Goal: Transaction & Acquisition: Purchase product/service

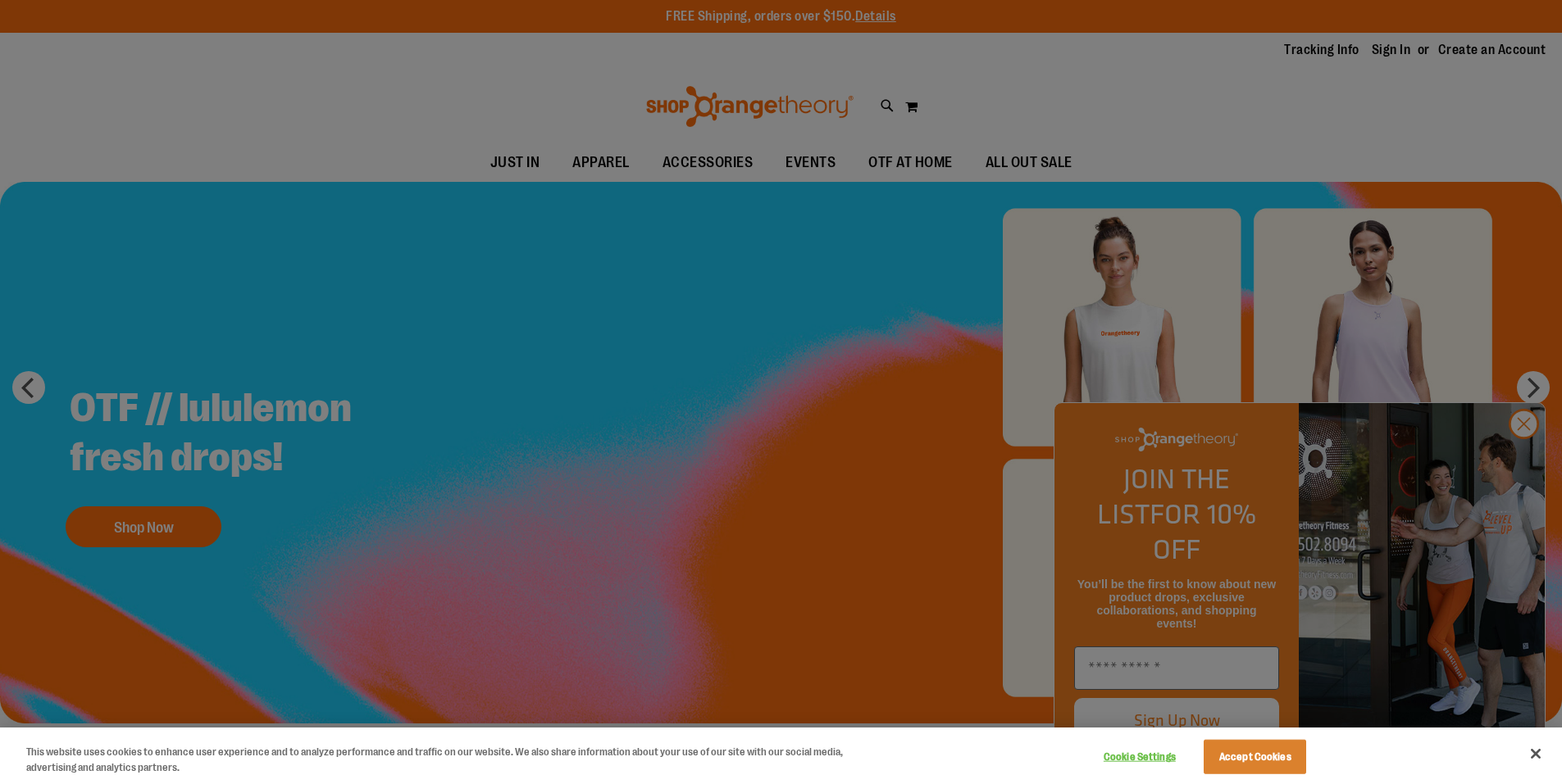
click at [1522, 458] on div at bounding box center [781, 392] width 1562 height 784
click at [145, 535] on div at bounding box center [781, 392] width 1562 height 784
click at [399, 151] on div at bounding box center [781, 392] width 1562 height 784
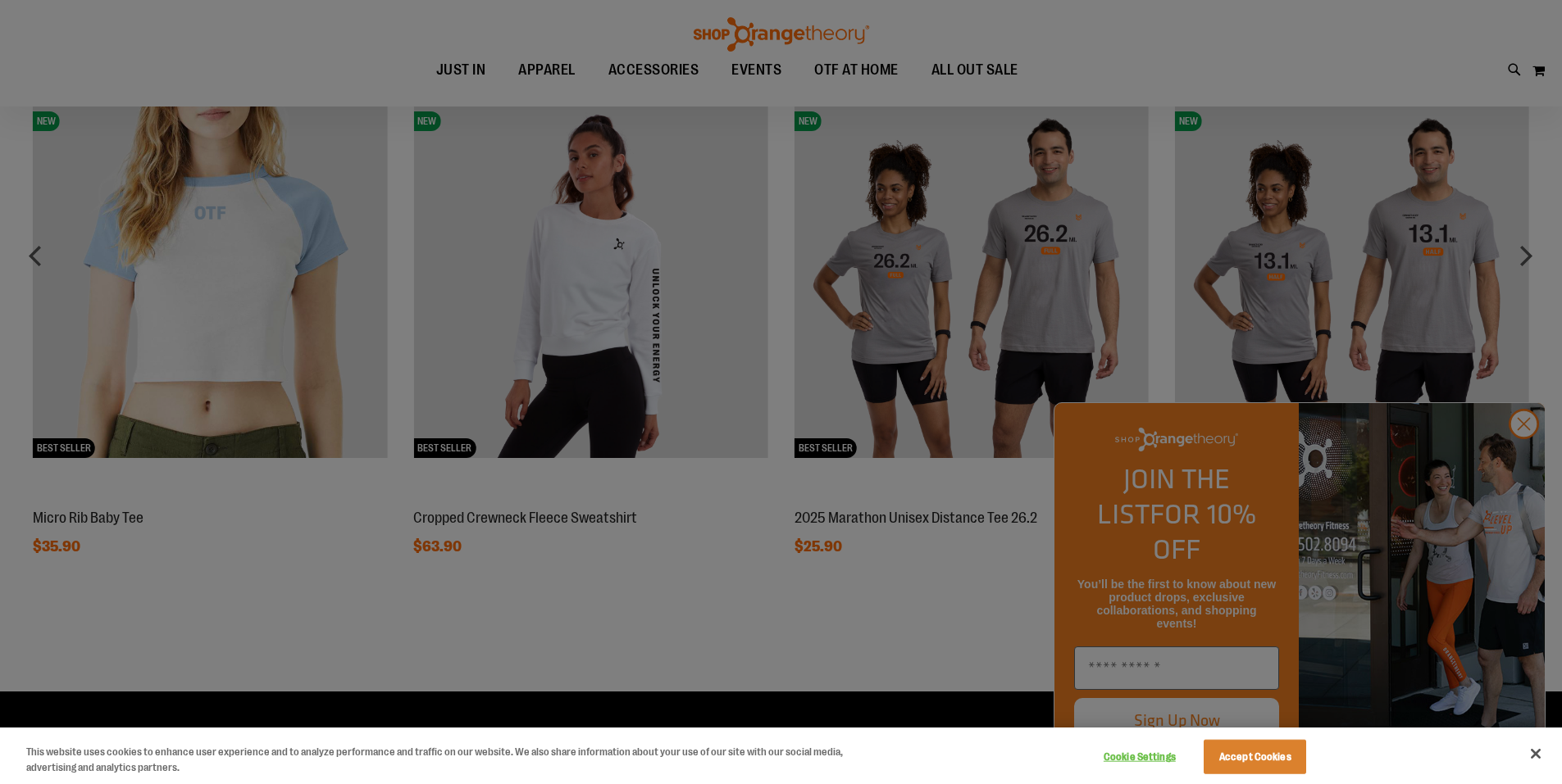
scroll to position [1474, 0]
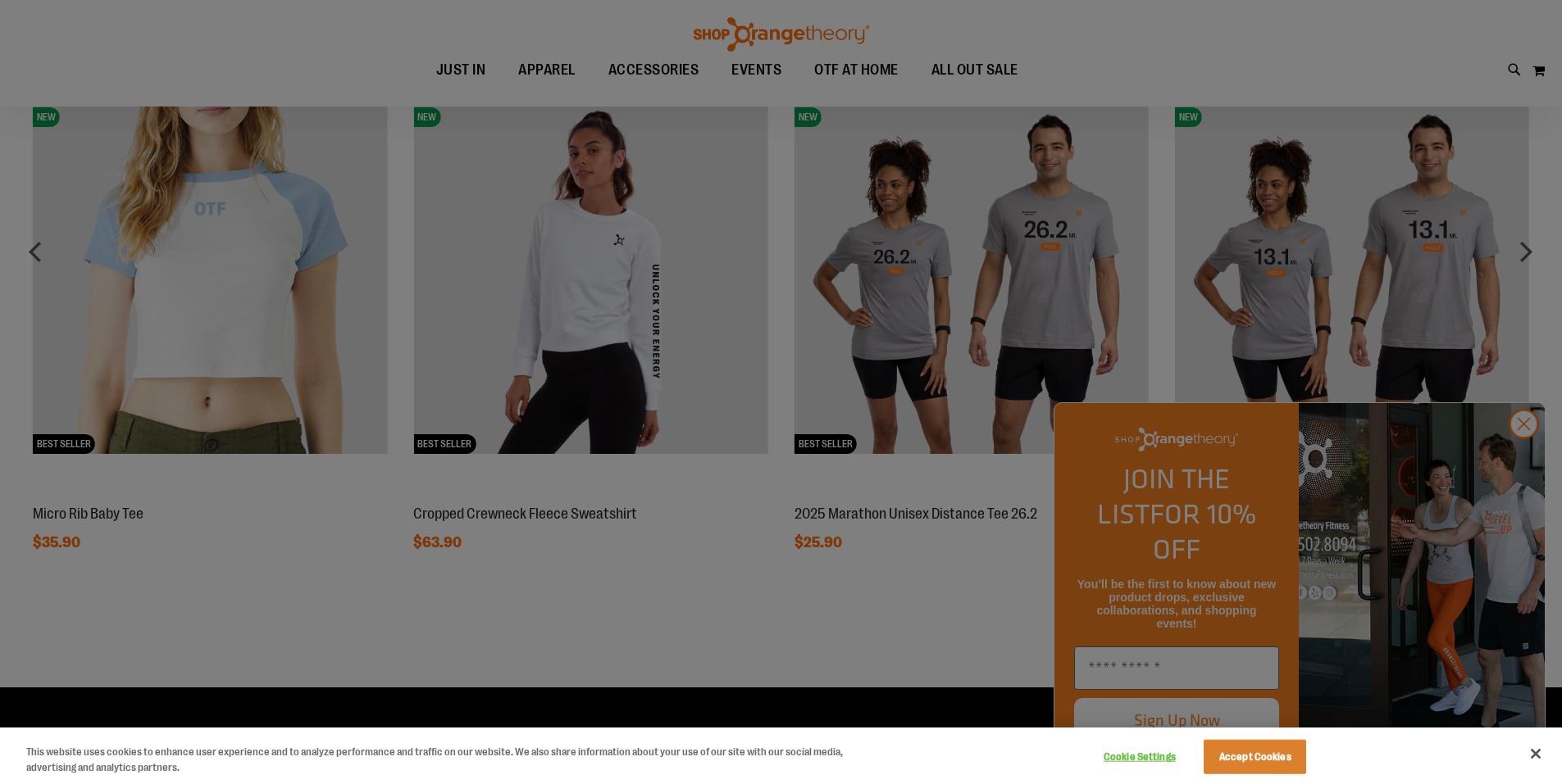
click at [1525, 248] on div at bounding box center [781, 392] width 1562 height 784
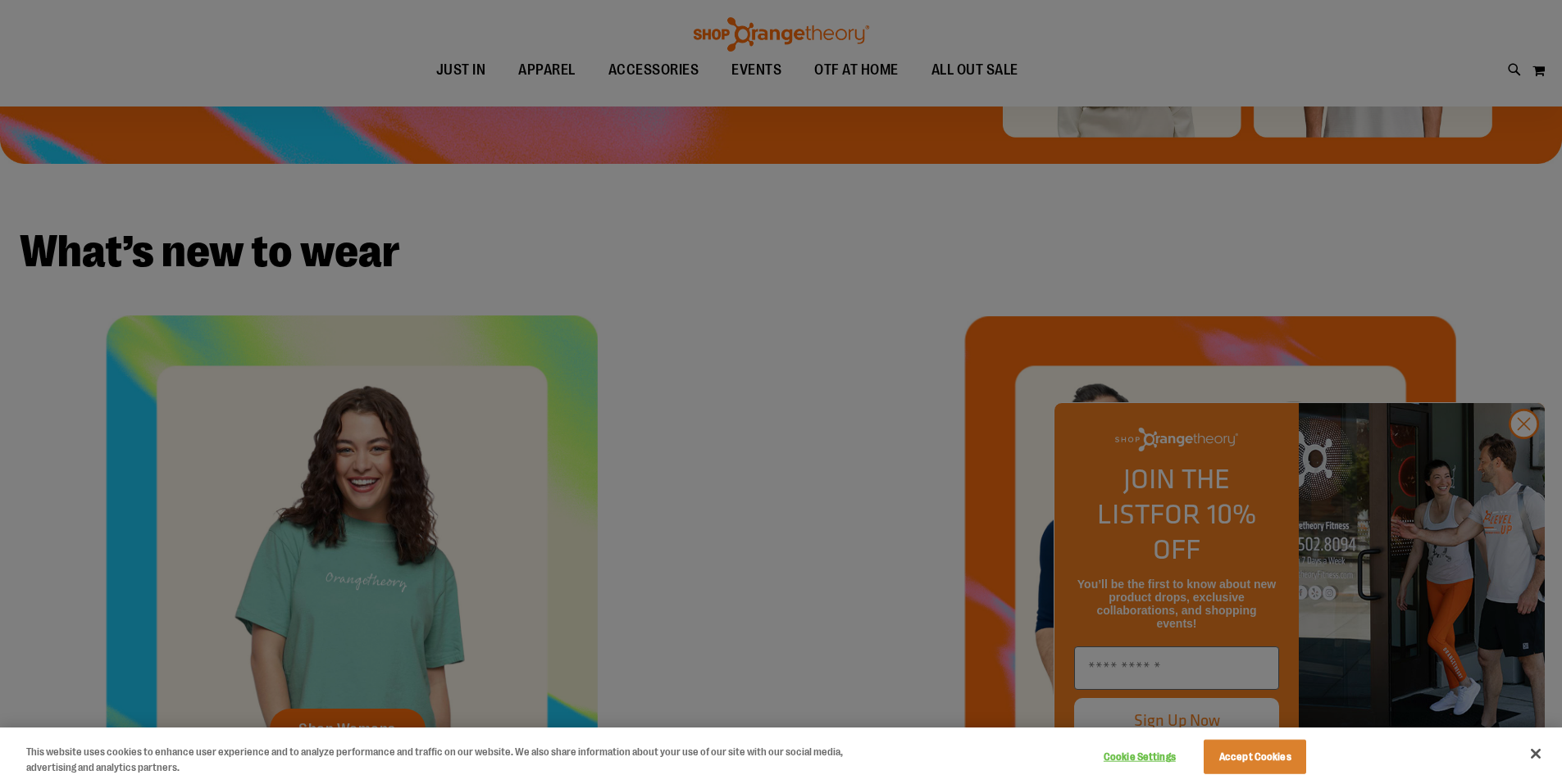
scroll to position [526, 0]
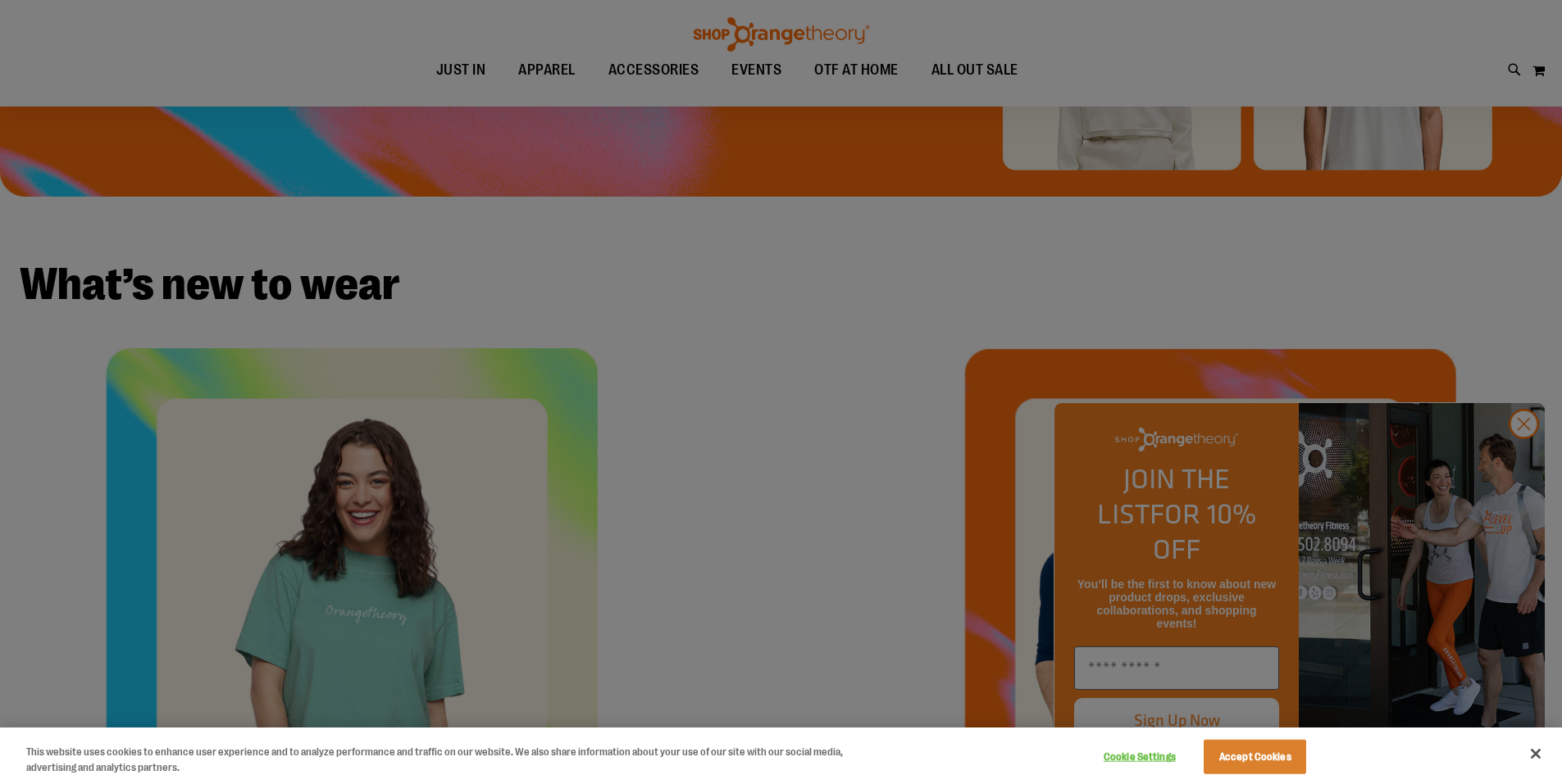
click at [1007, 70] on div at bounding box center [781, 392] width 1562 height 784
click at [508, 65] on div at bounding box center [781, 392] width 1562 height 784
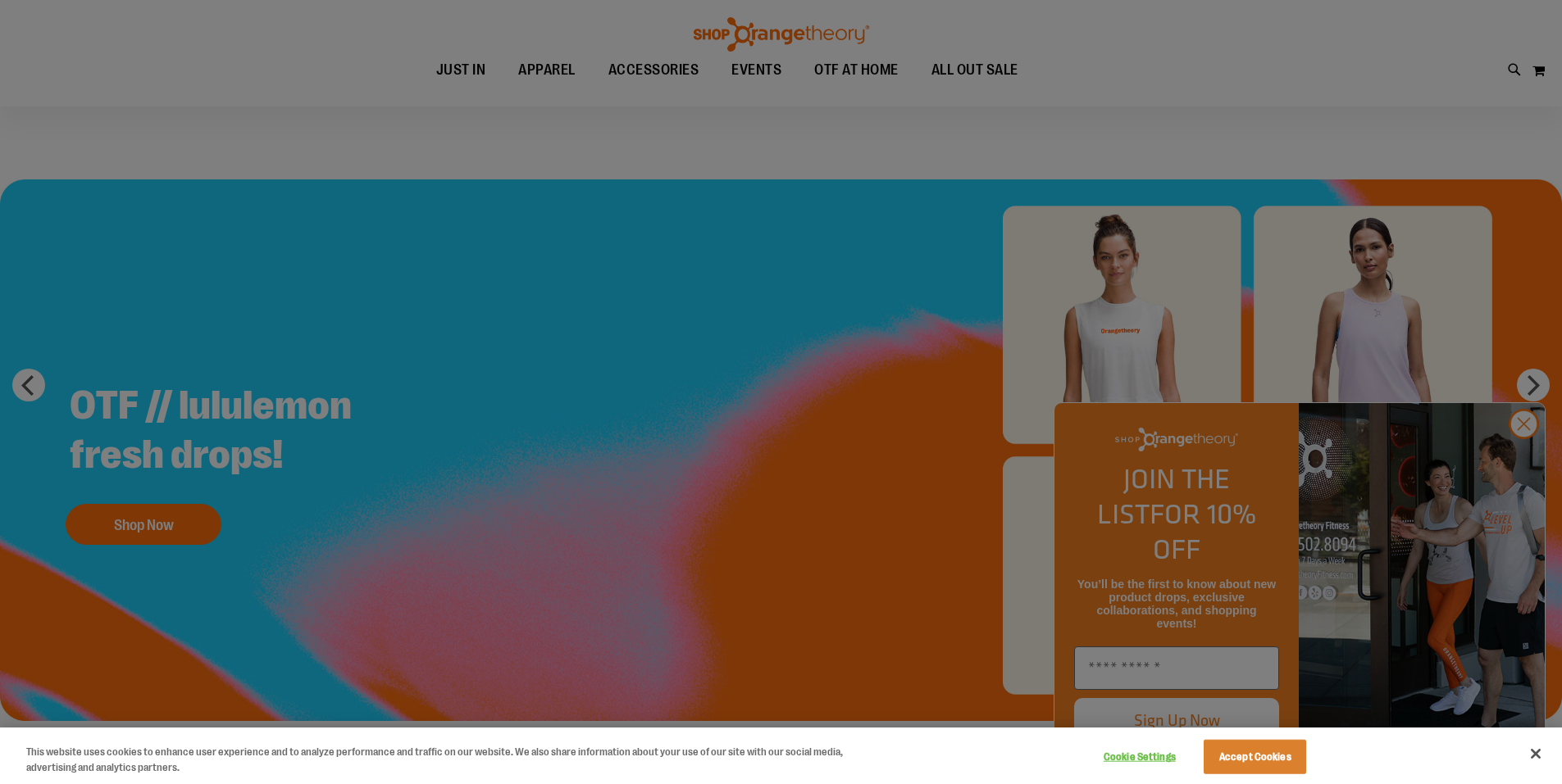
scroll to position [0, 0]
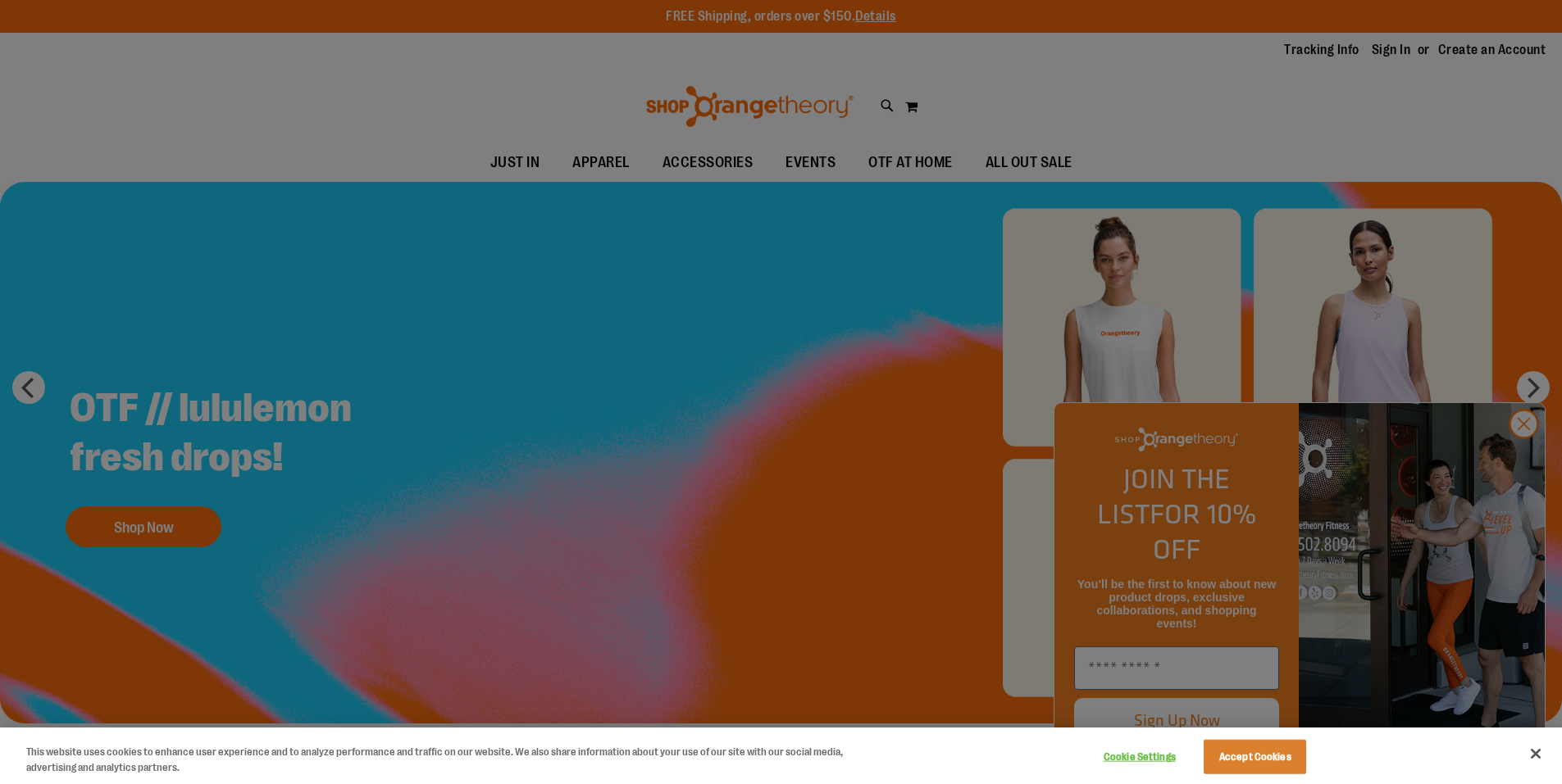
click at [461, 160] on div at bounding box center [781, 392] width 1562 height 784
click at [615, 156] on div at bounding box center [781, 392] width 1562 height 784
click at [1523, 453] on div at bounding box center [781, 392] width 1562 height 784
click at [1533, 749] on button "Close" at bounding box center [1535, 753] width 37 height 37
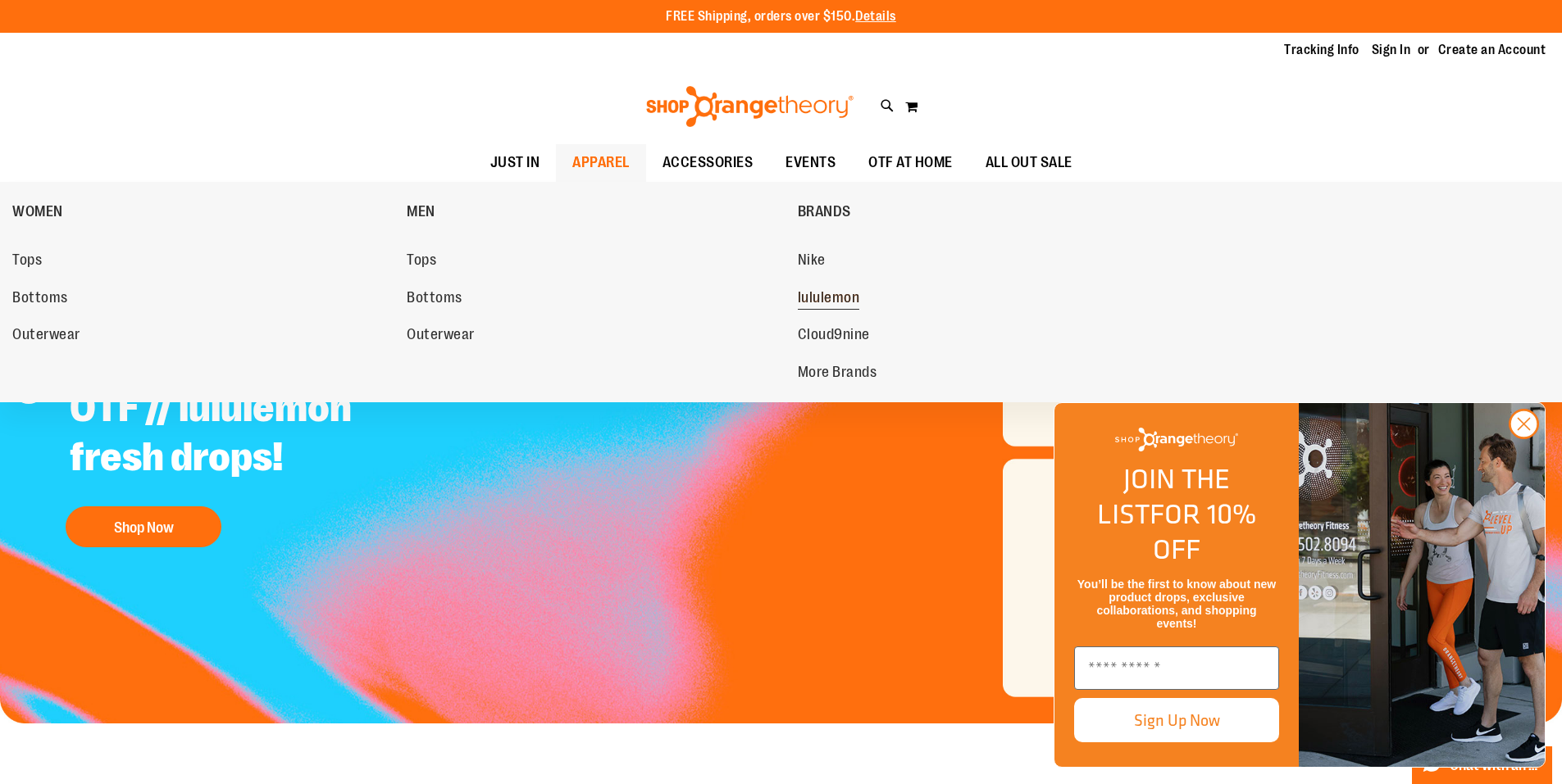
click at [824, 300] on span "lululemon" at bounding box center [828, 299] width 62 height 21
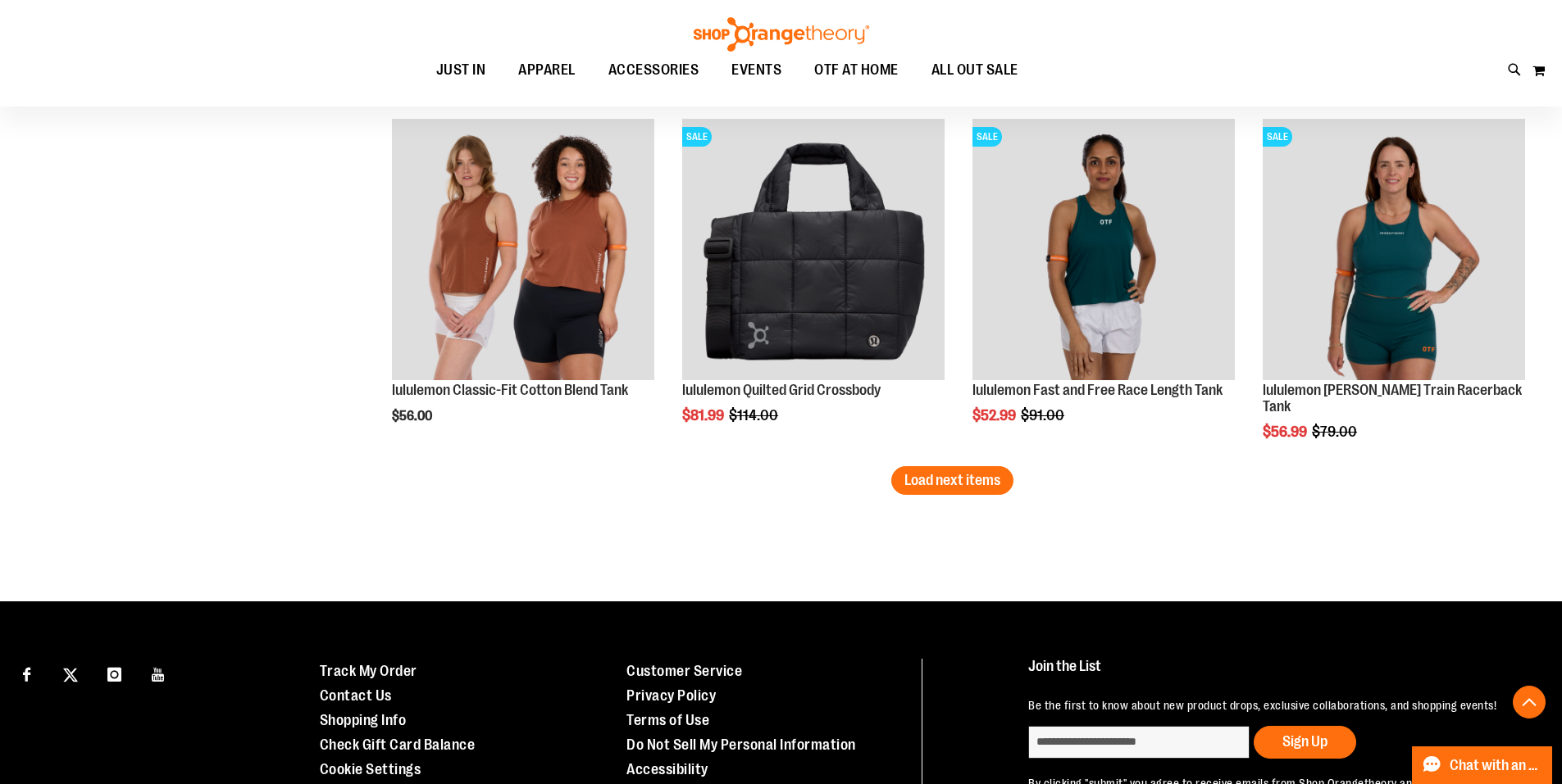
scroll to position [3086, 0]
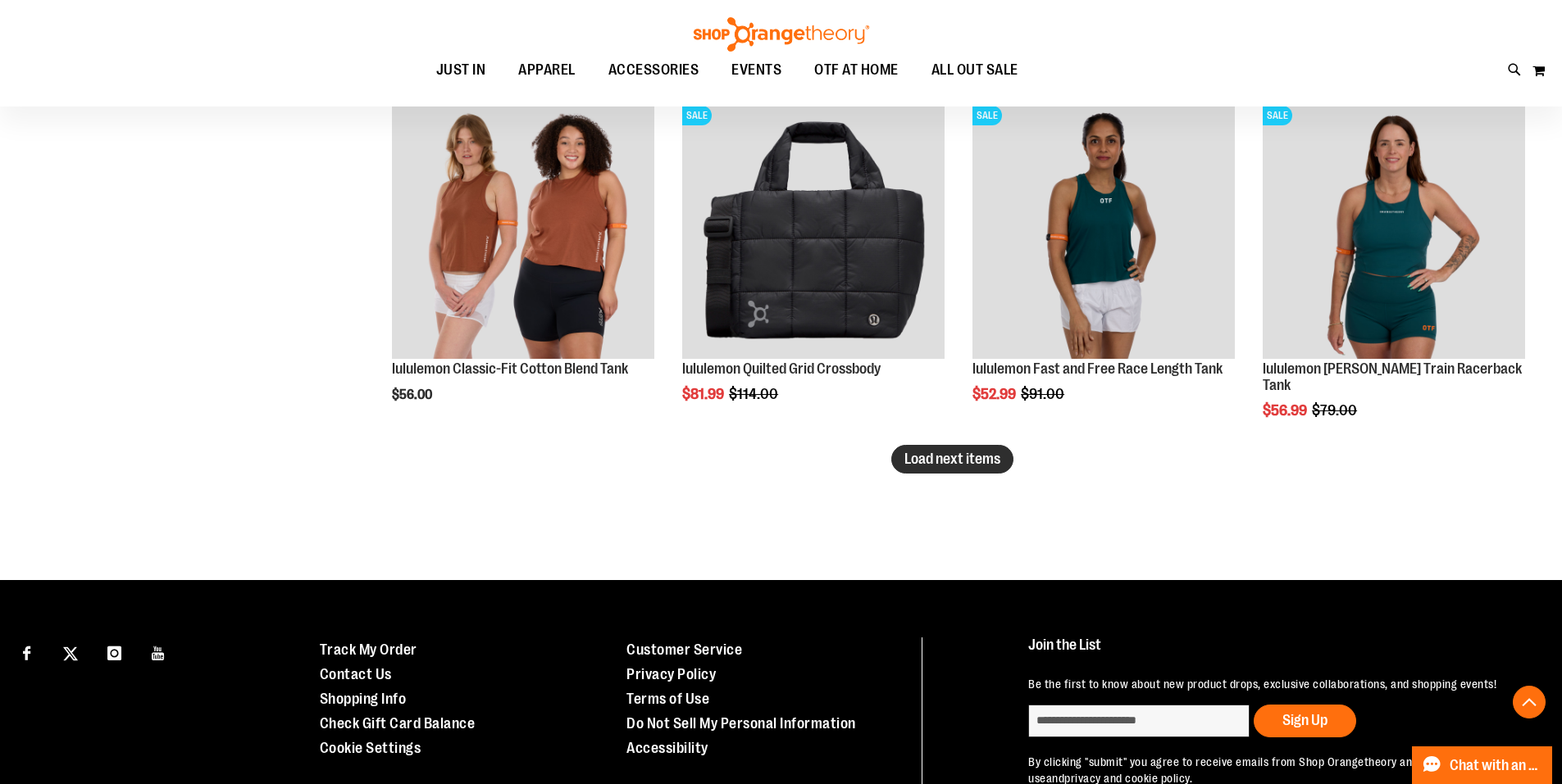
click at [942, 457] on span "Load next items" at bounding box center [951, 458] width 96 height 17
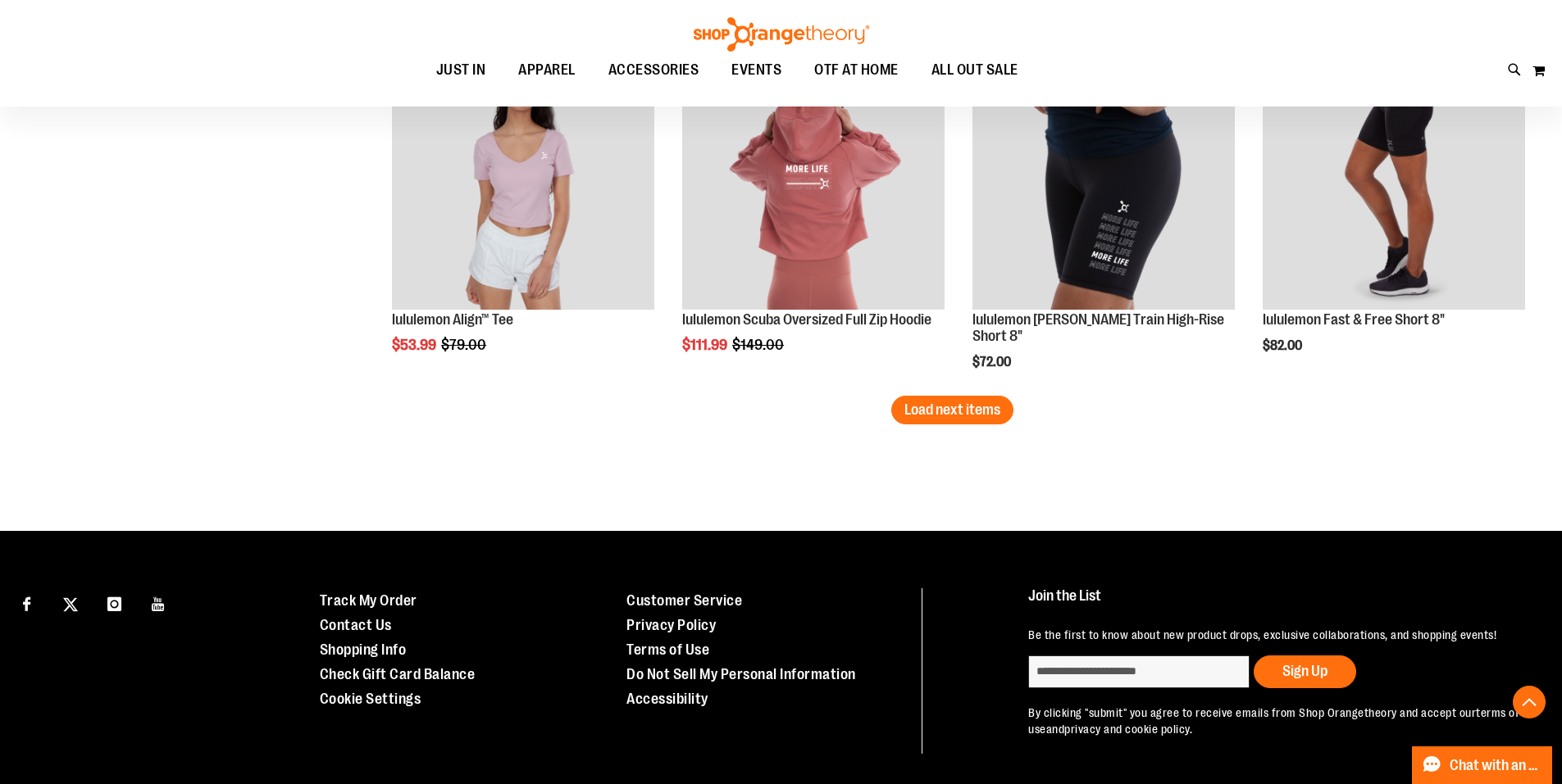
scroll to position [4204, 0]
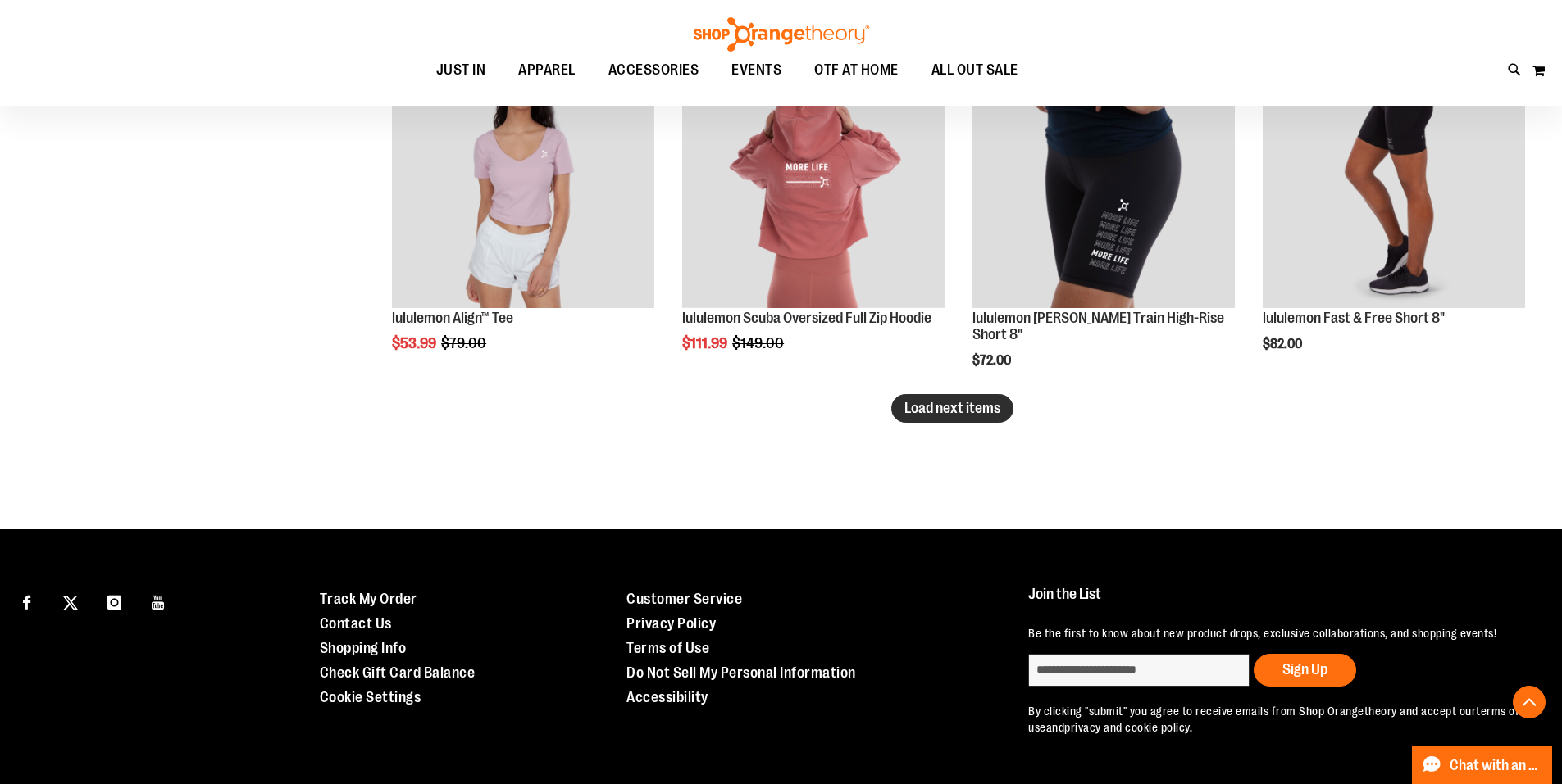
click at [981, 414] on span "Load next items" at bounding box center [951, 408] width 96 height 17
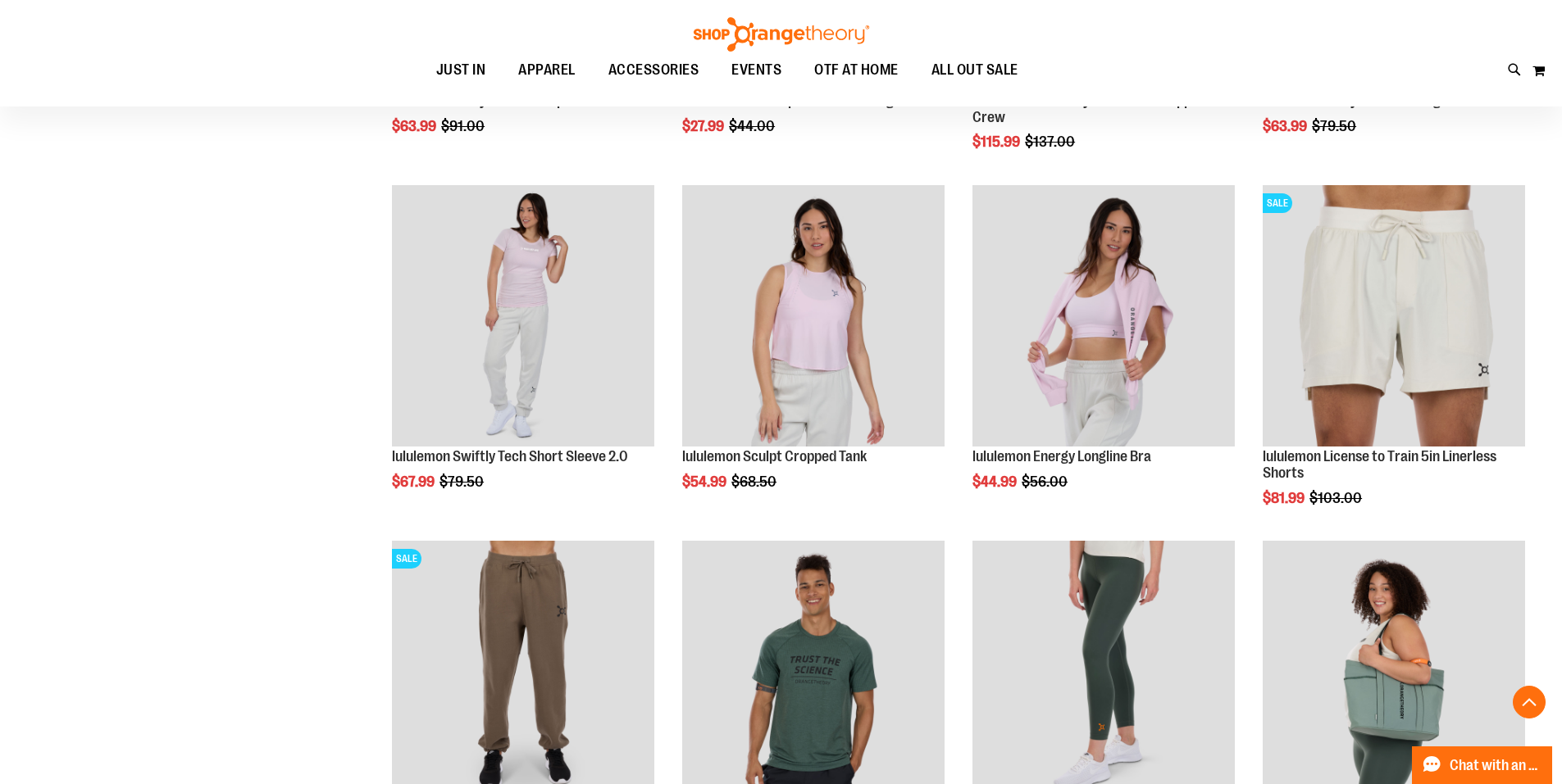
scroll to position [1993, 0]
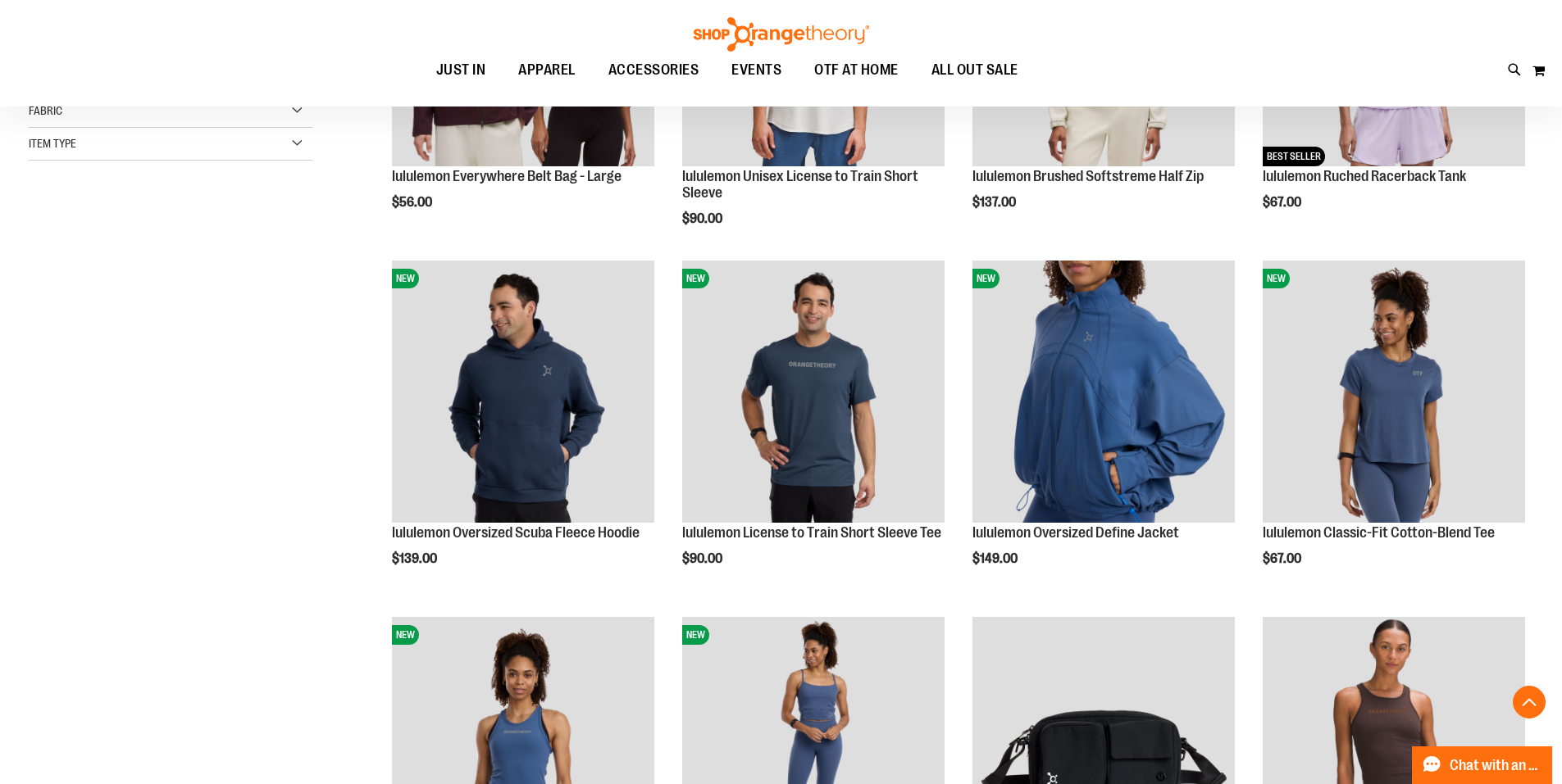
scroll to position [409, 0]
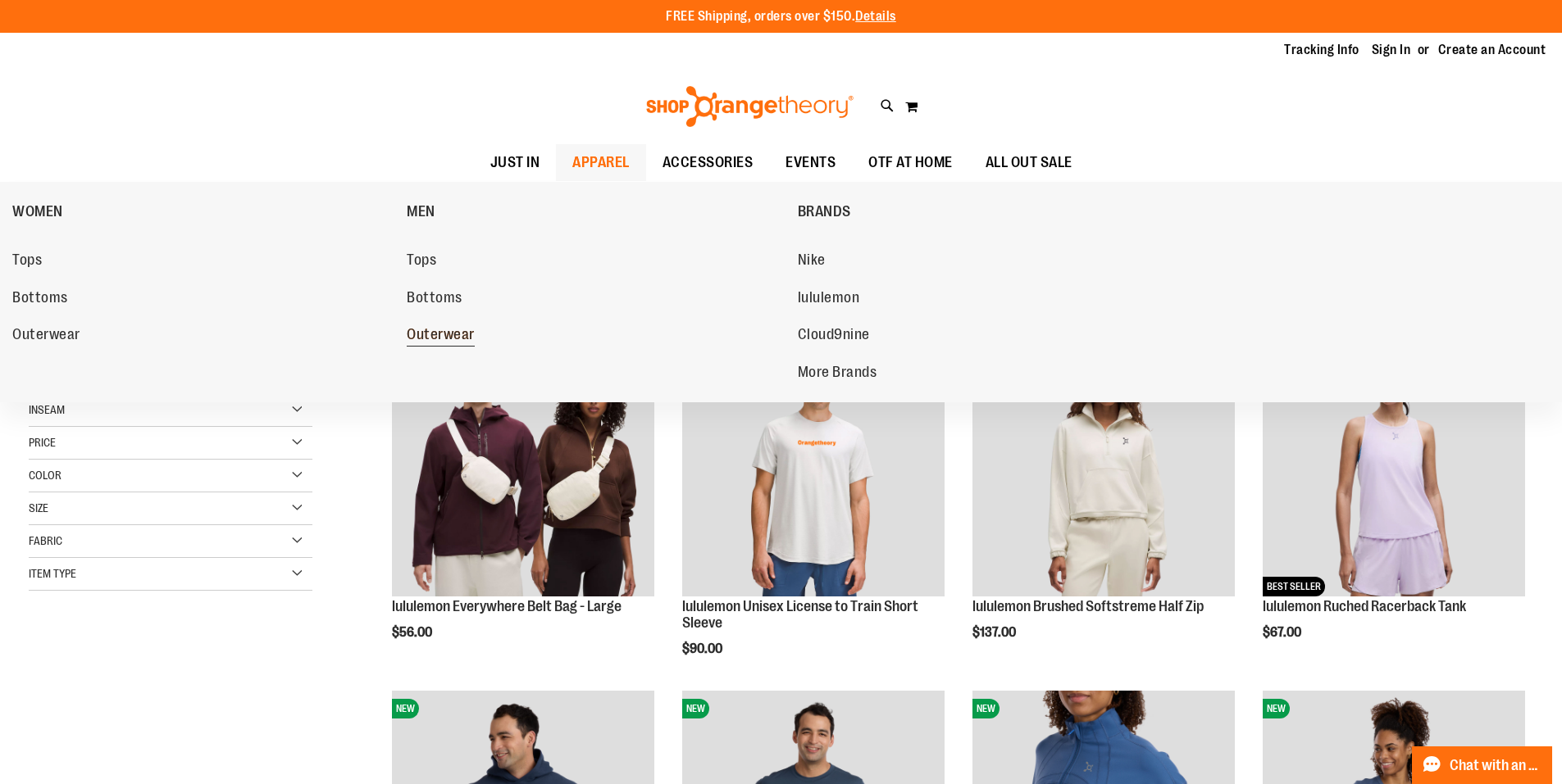
click at [451, 335] on span "Outerwear" at bounding box center [441, 336] width 68 height 21
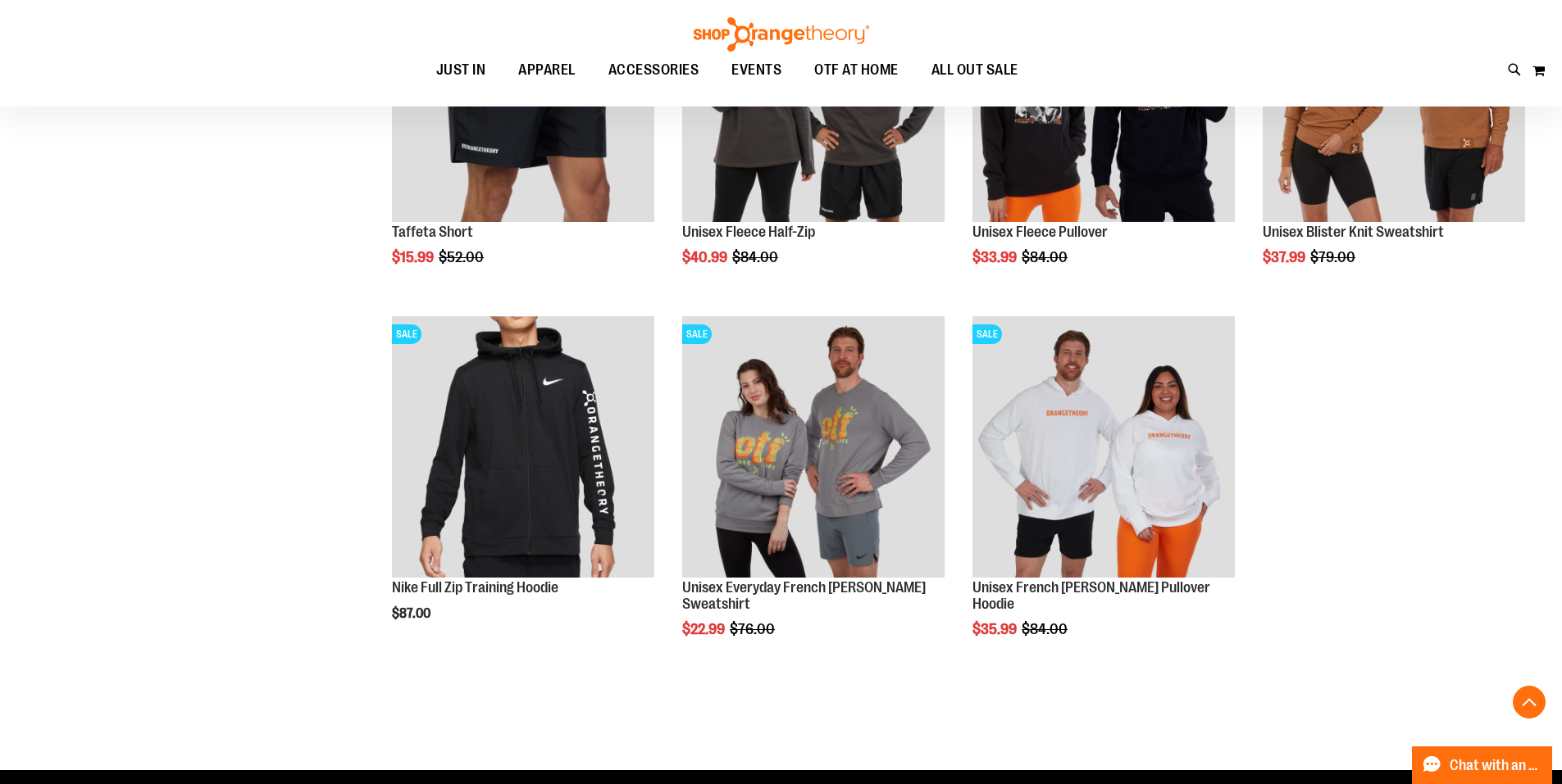
scroll to position [1747, 0]
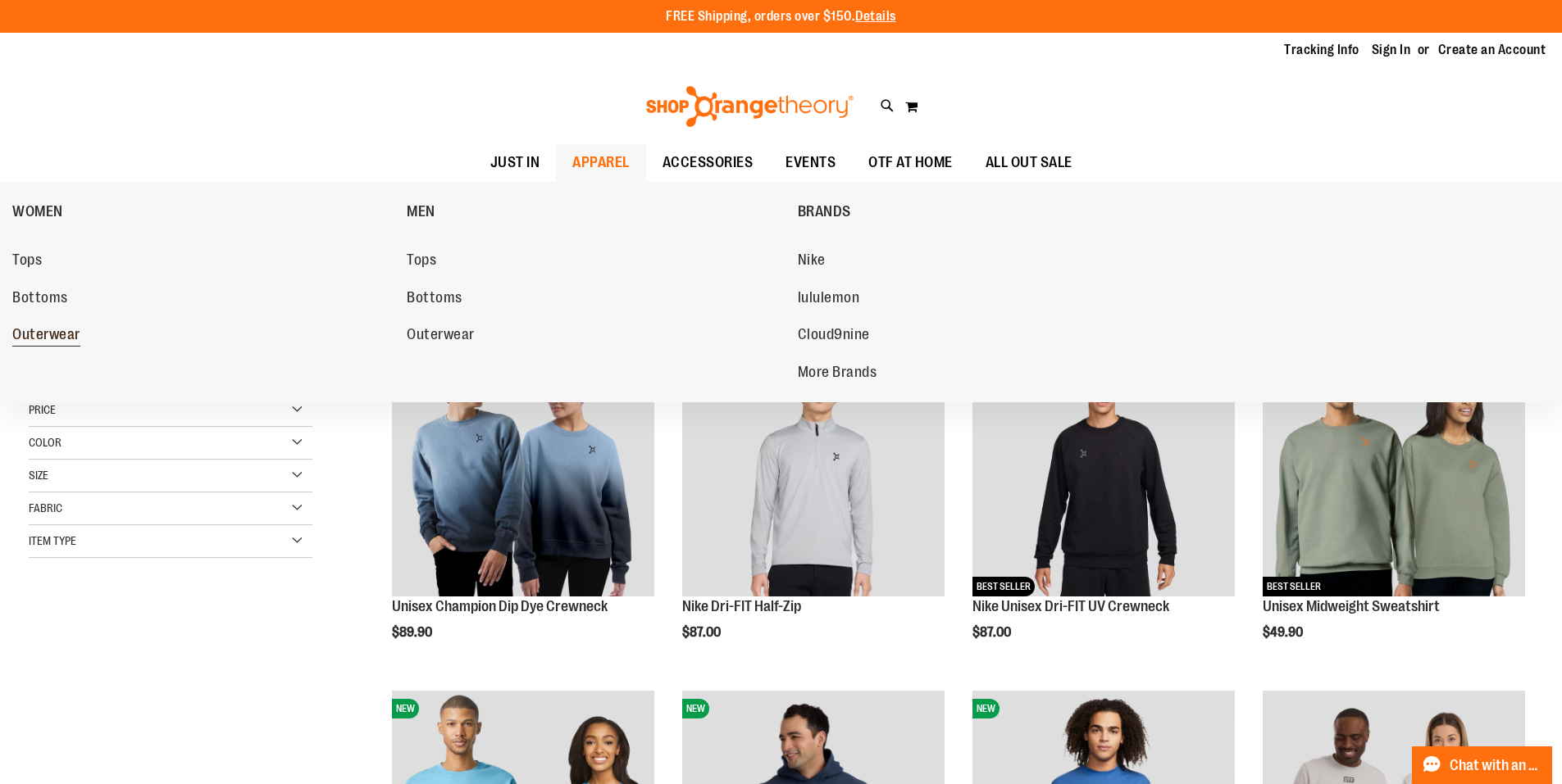
click at [53, 335] on span "Outerwear" at bounding box center [45, 336] width 68 height 21
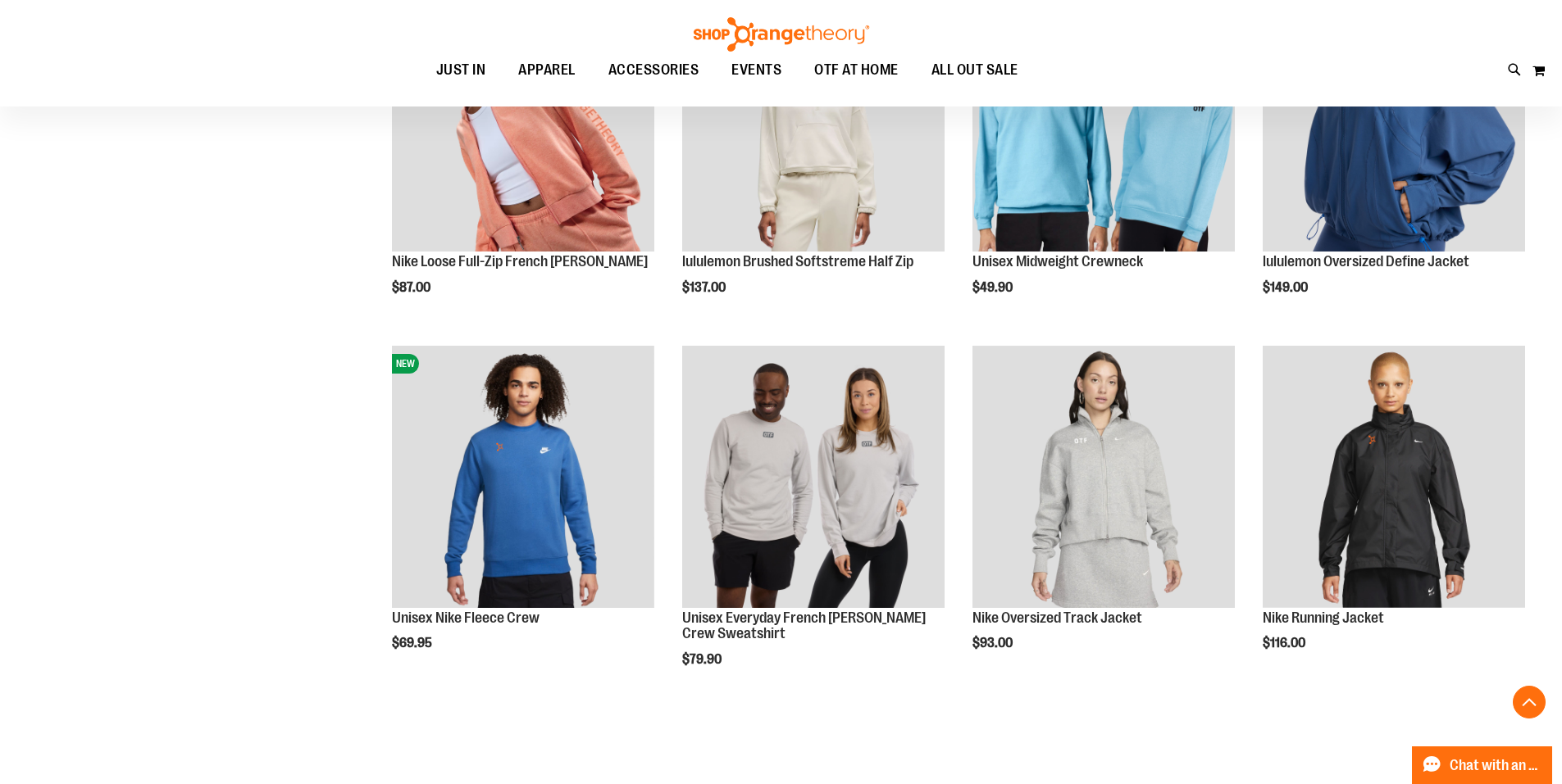
scroll to position [710, 0]
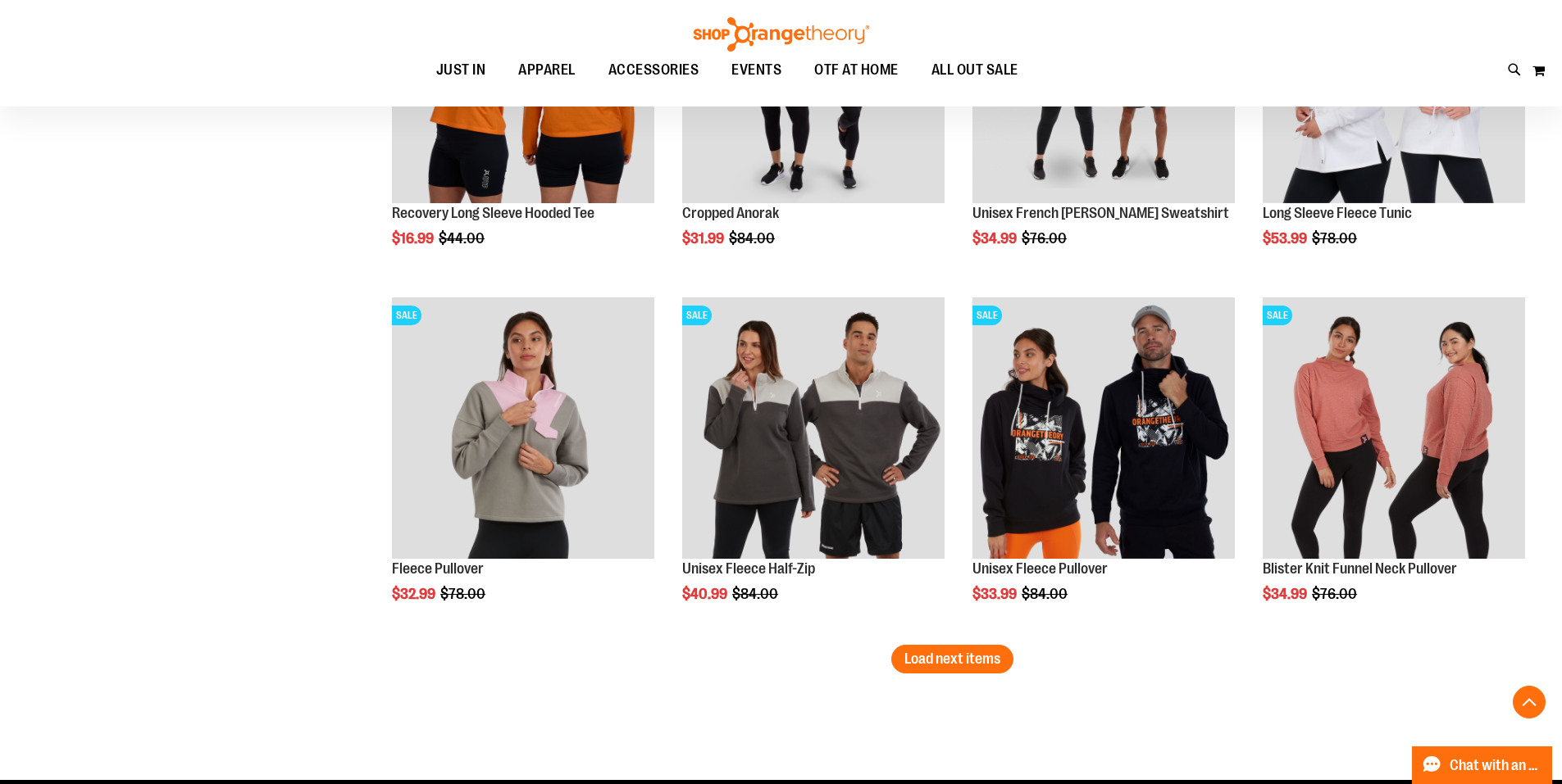
scroll to position [2894, 0]
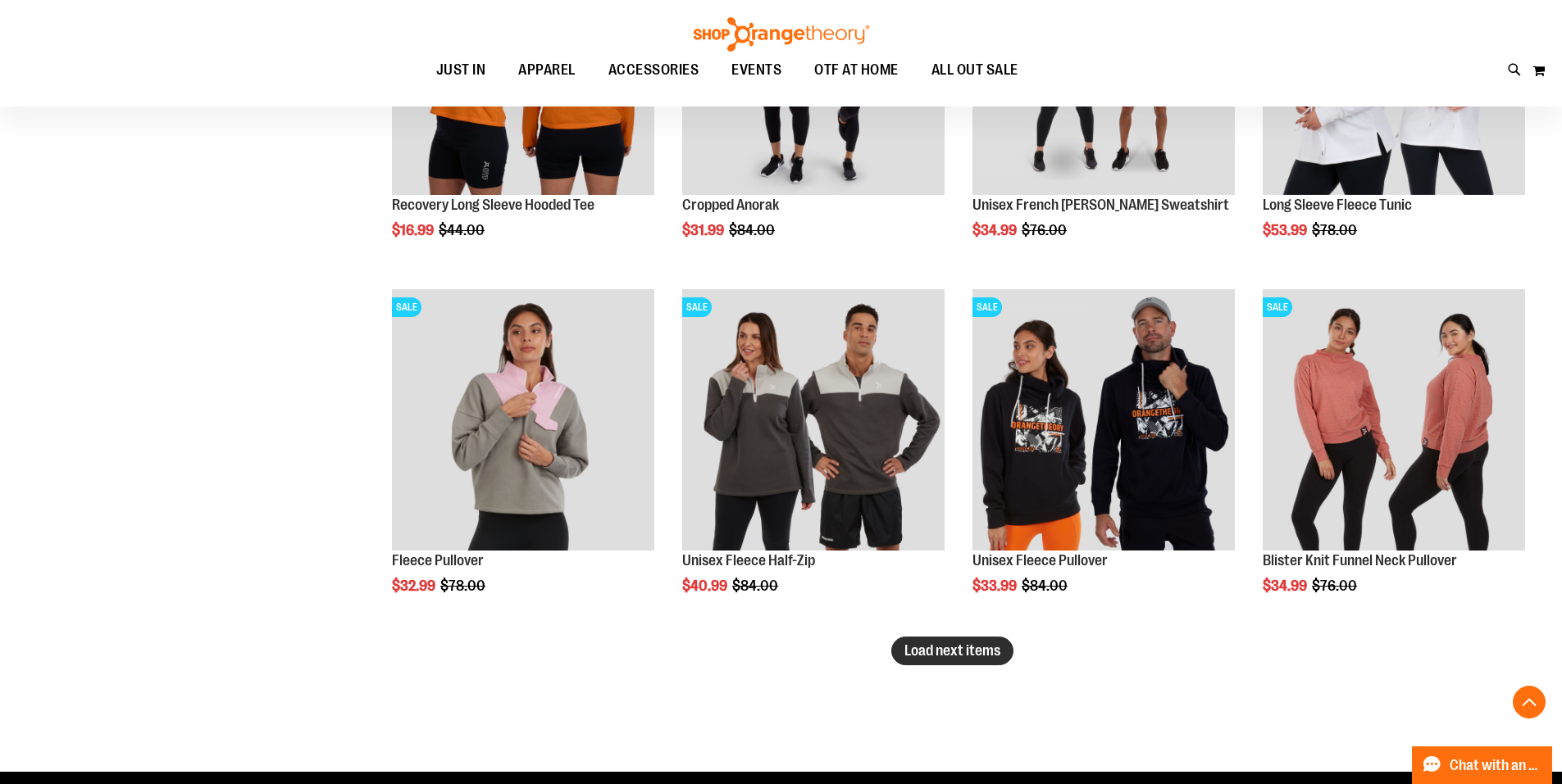
click at [948, 648] on span "Load next items" at bounding box center [951, 650] width 96 height 17
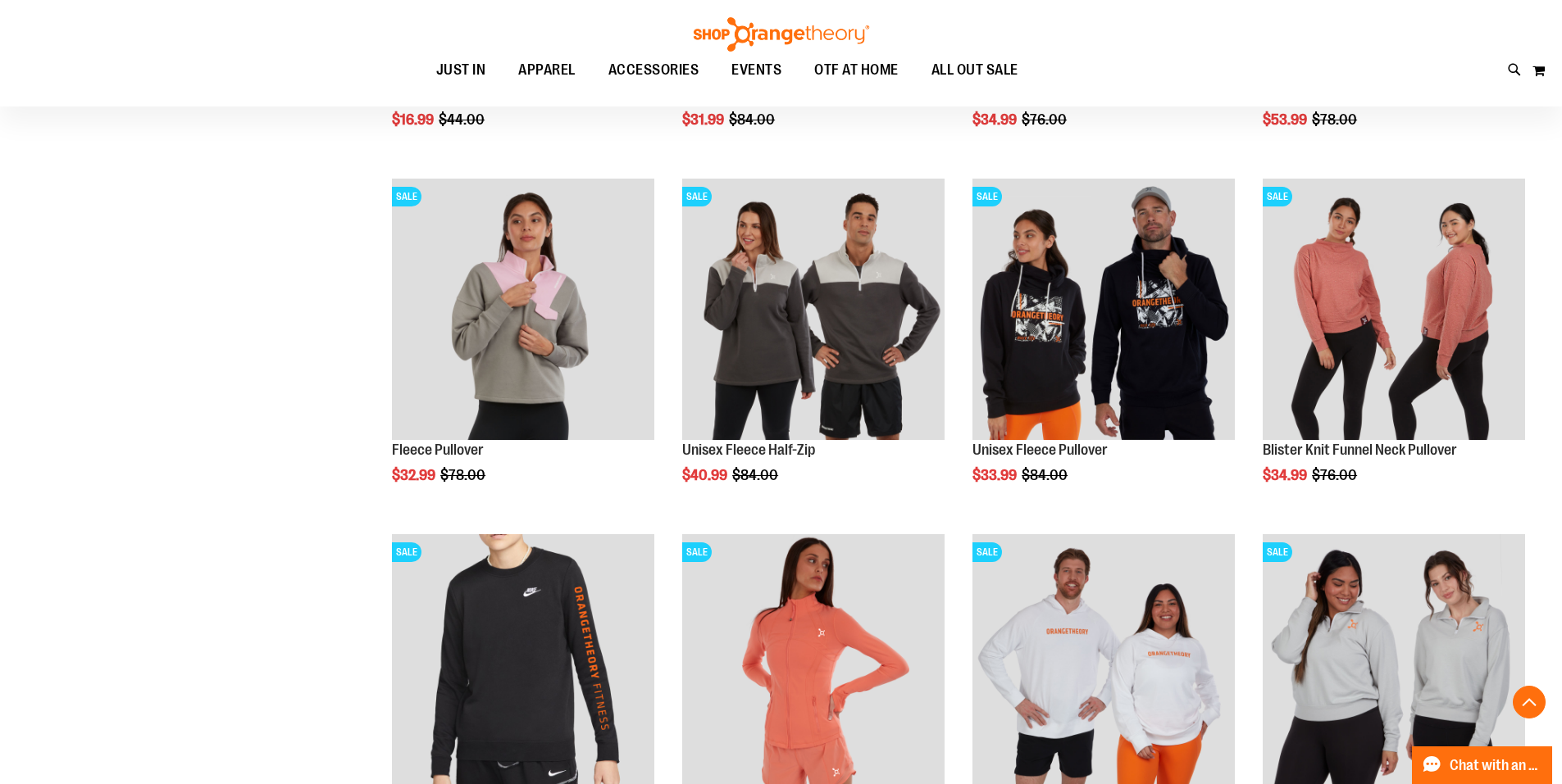
scroll to position [3004, 0]
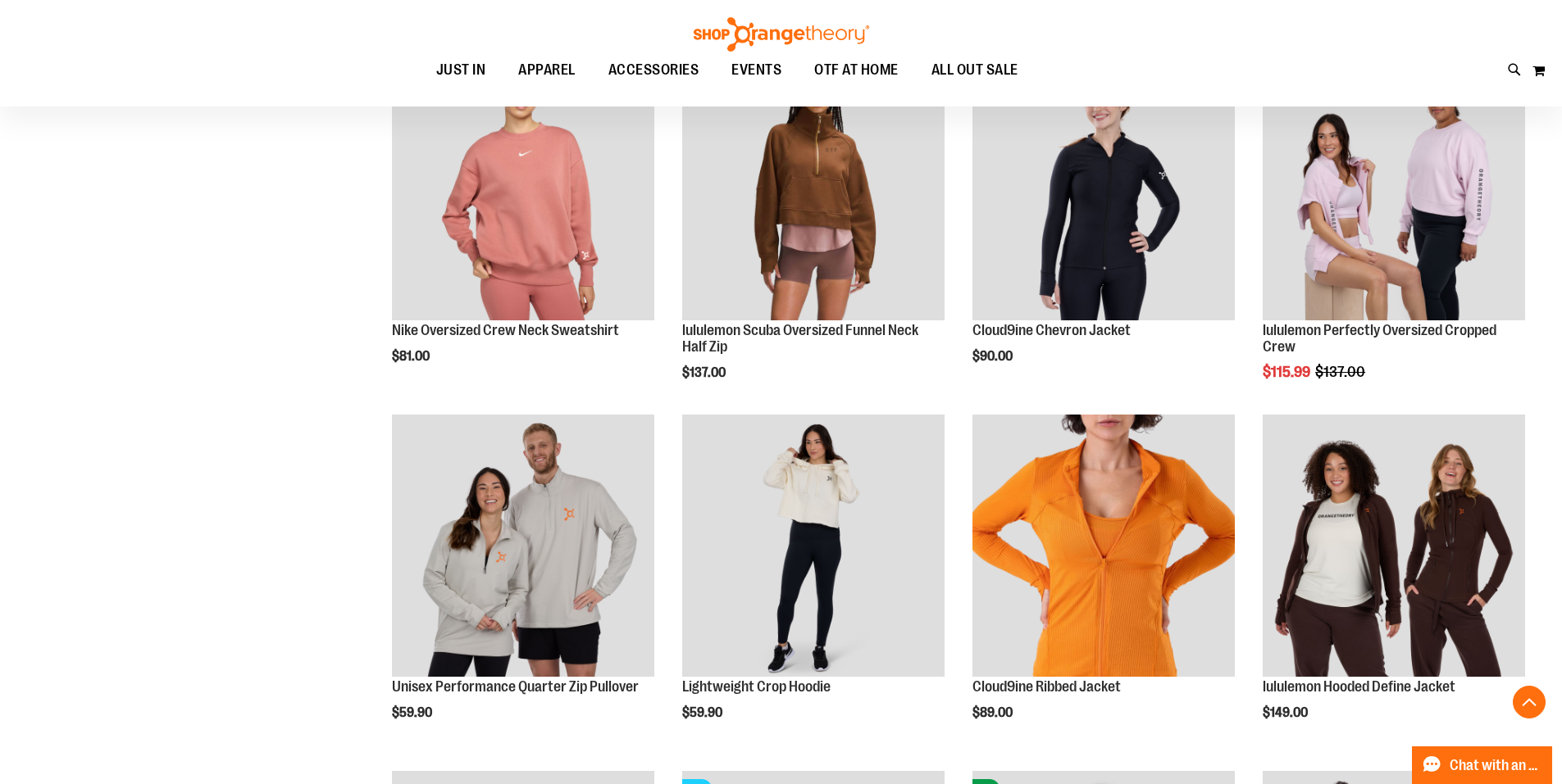
scroll to position [1337, 0]
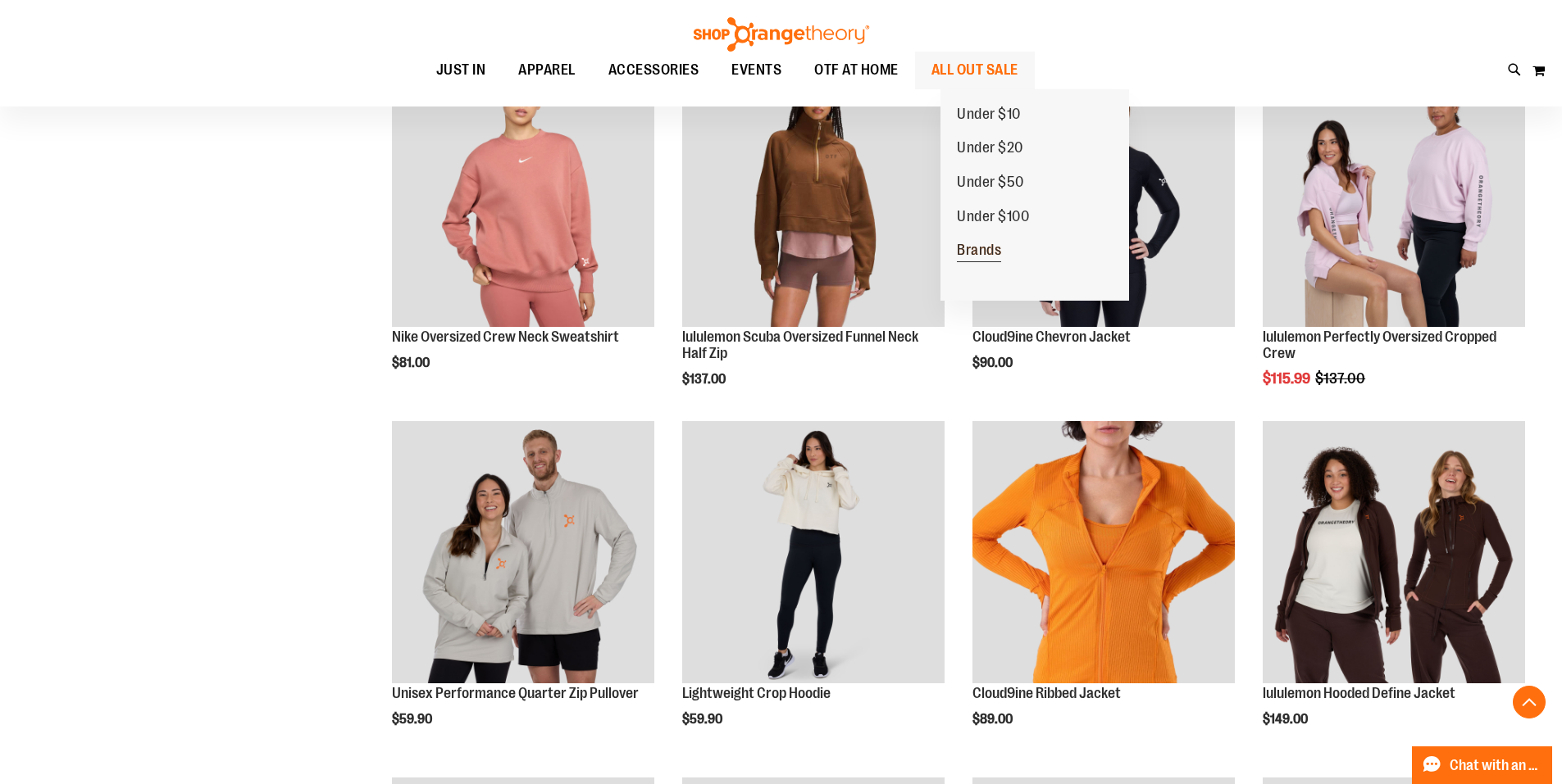
click at [978, 250] on span "Brands" at bounding box center [978, 252] width 44 height 21
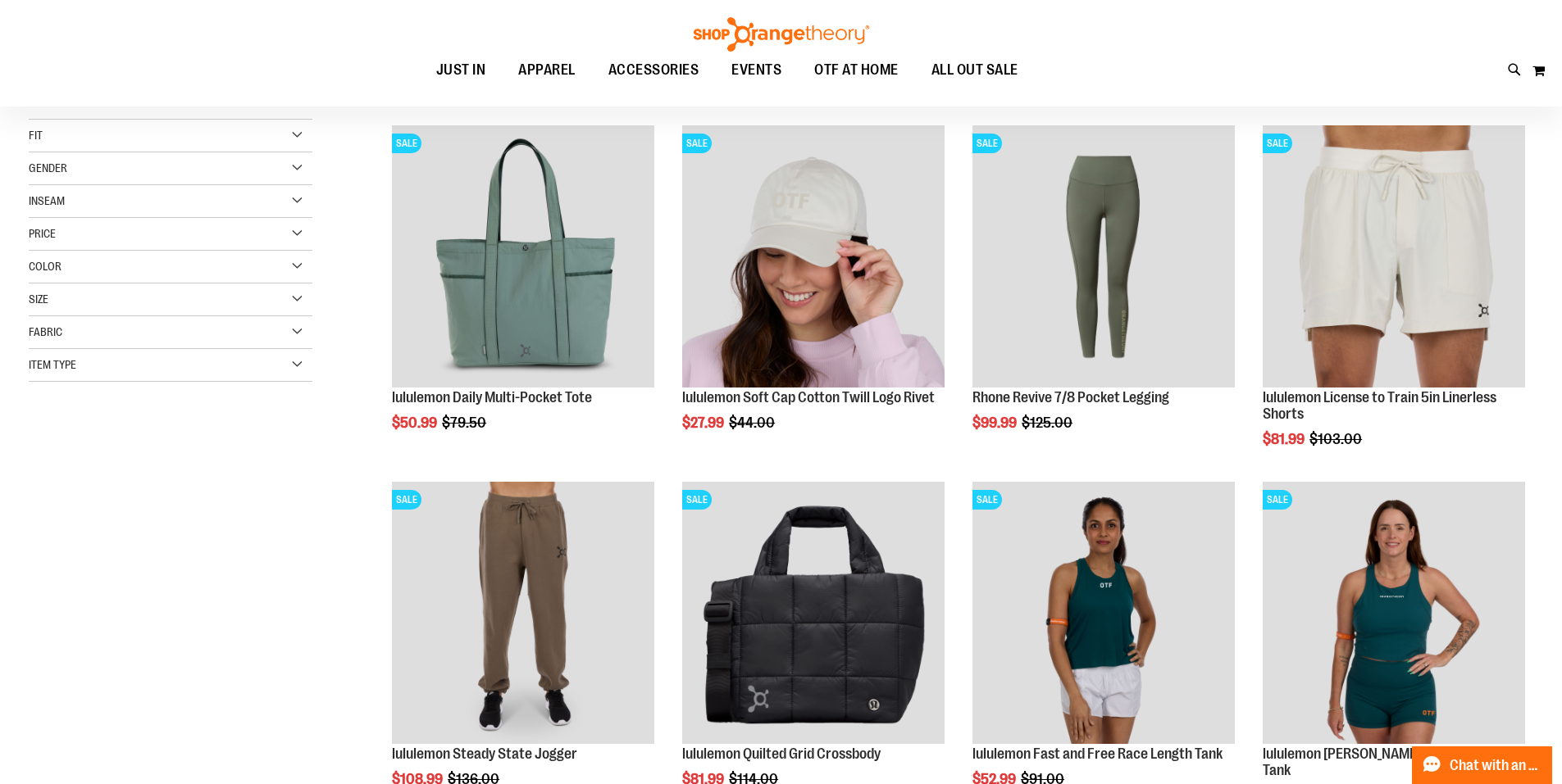
scroll to position [218, 0]
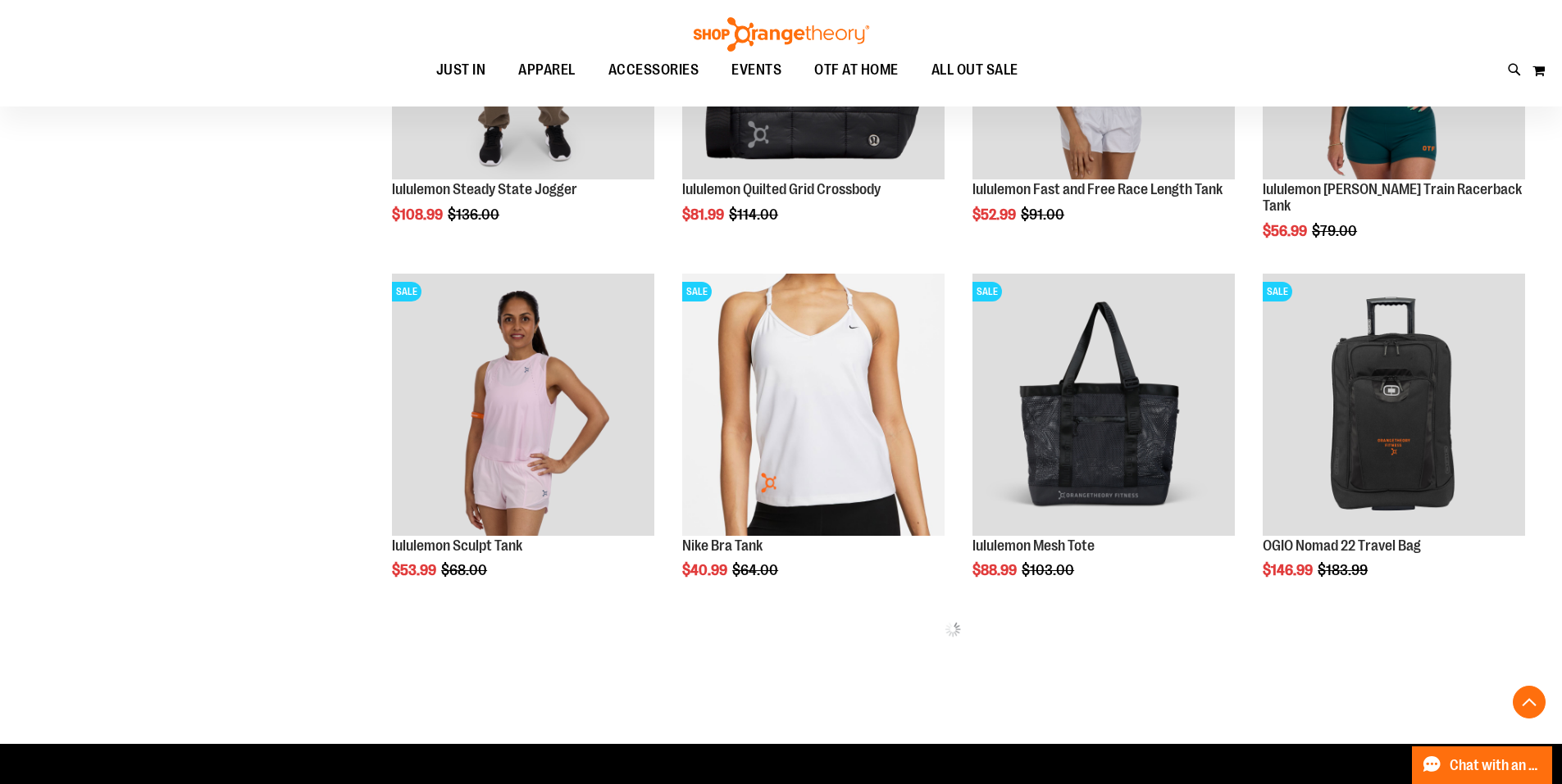
scroll to position [763, 0]
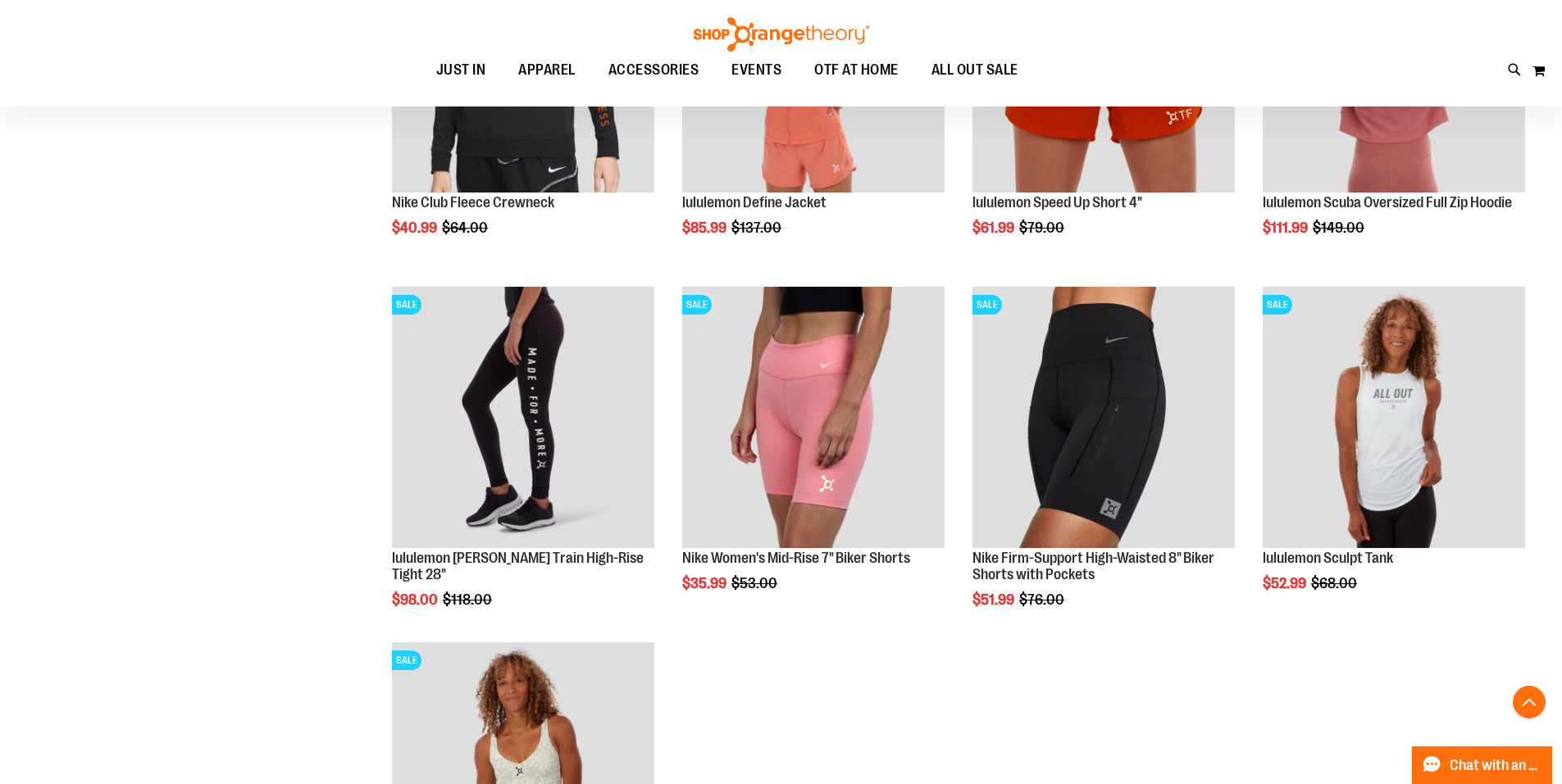
scroll to position [1802, 0]
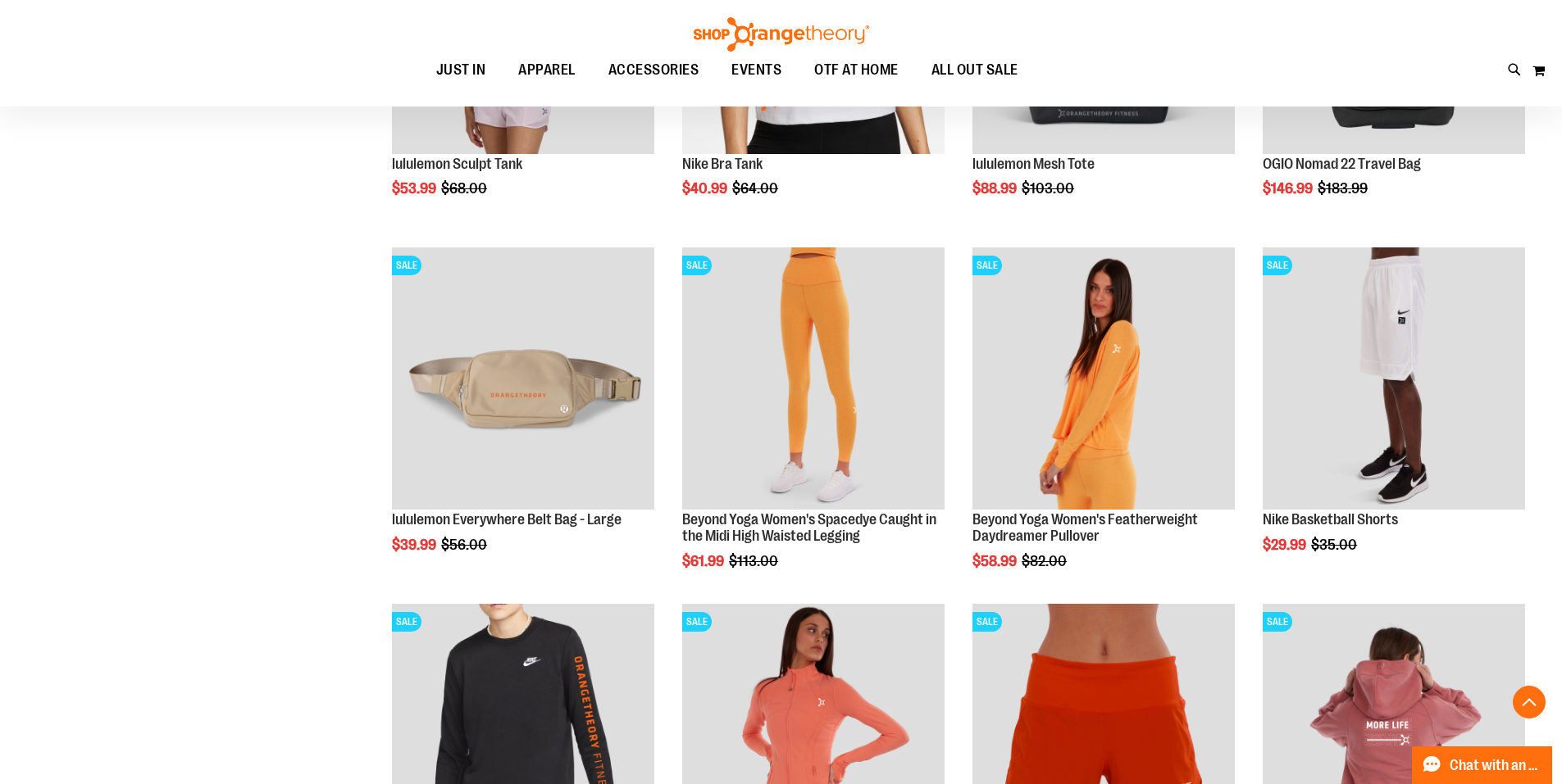
scroll to position [1146, 0]
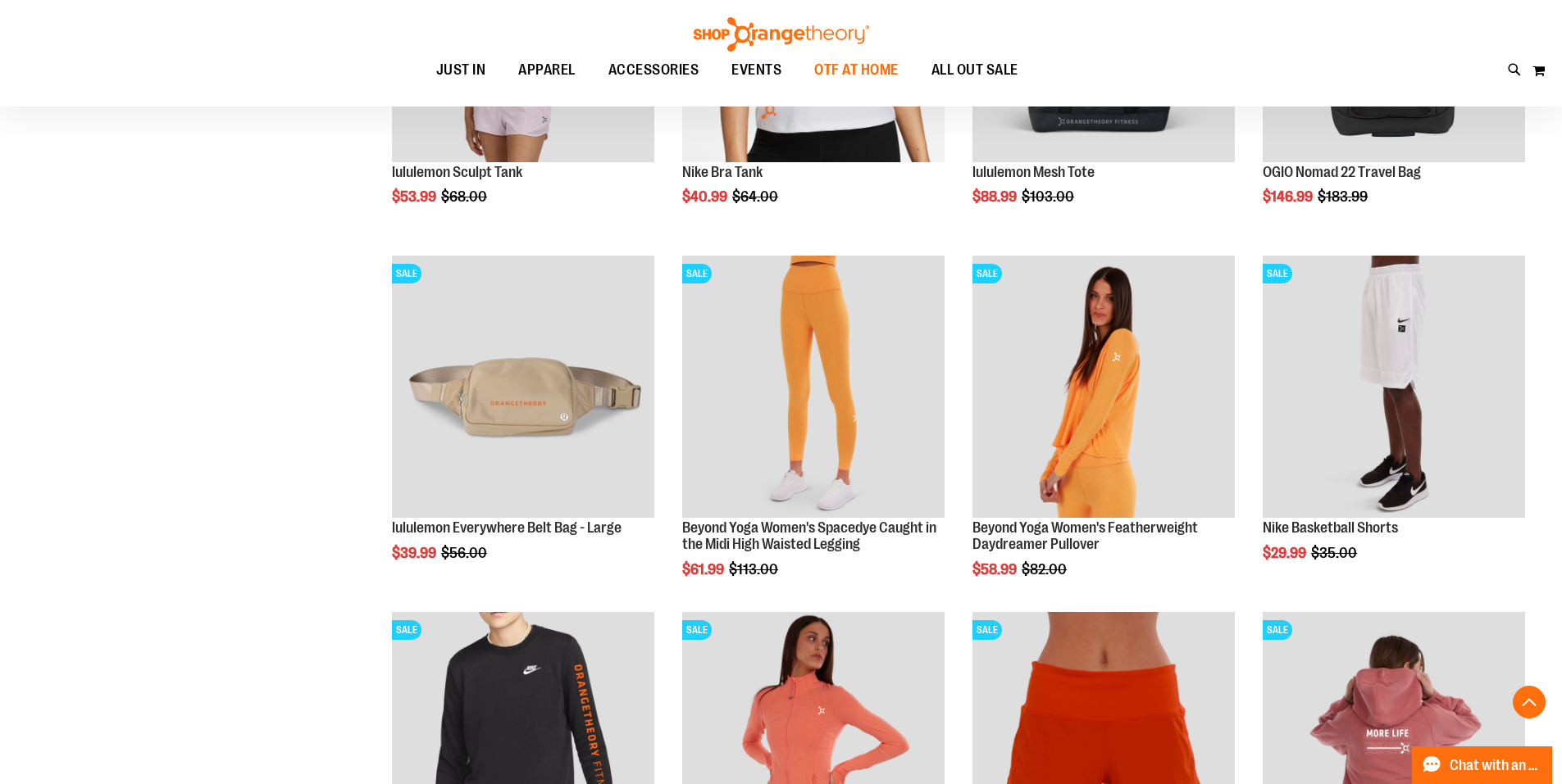
click at [830, 69] on span "OTF AT HOME" at bounding box center [856, 69] width 84 height 37
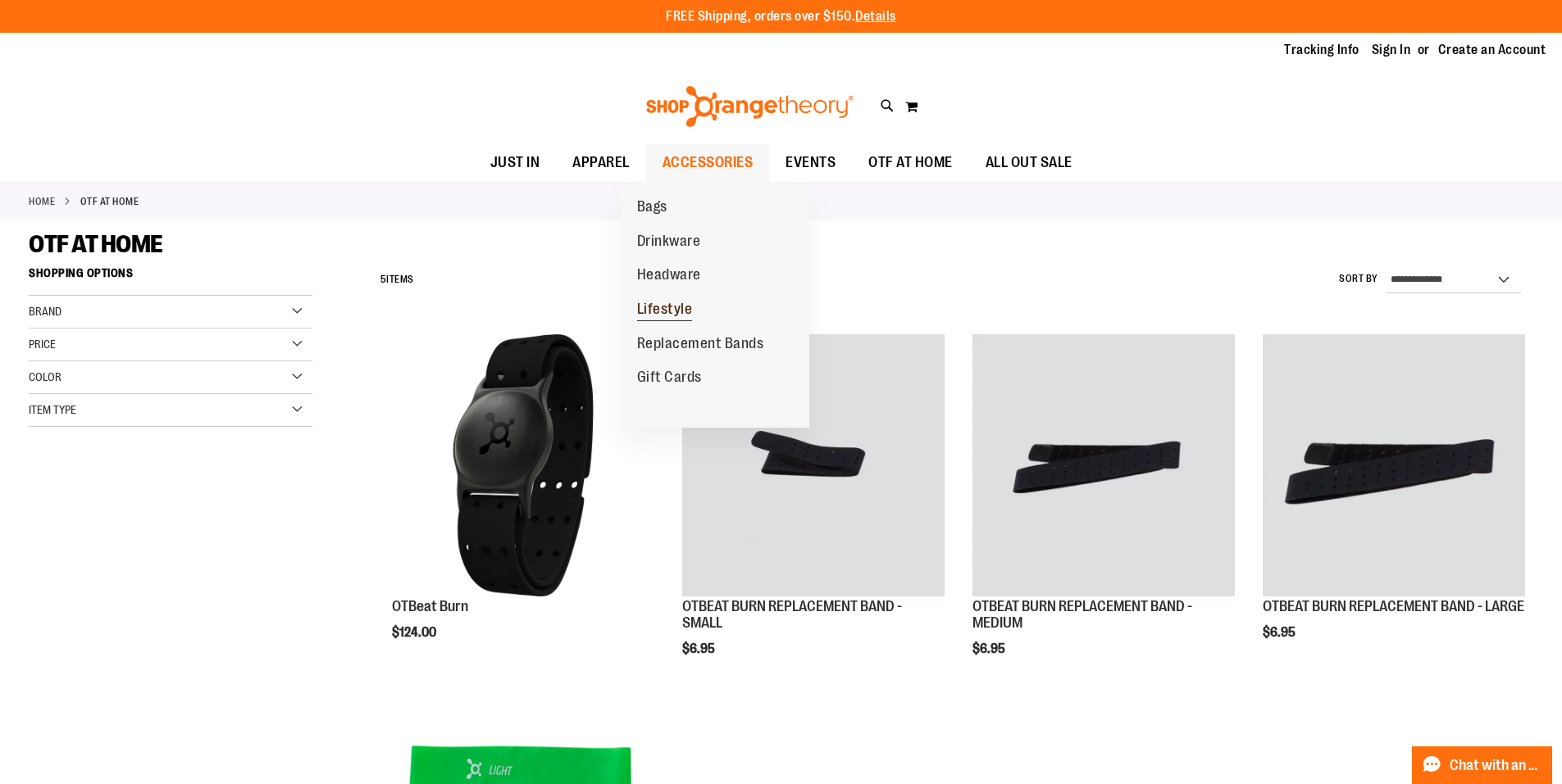
click at [664, 309] on span "Lifestyle" at bounding box center [665, 310] width 55 height 21
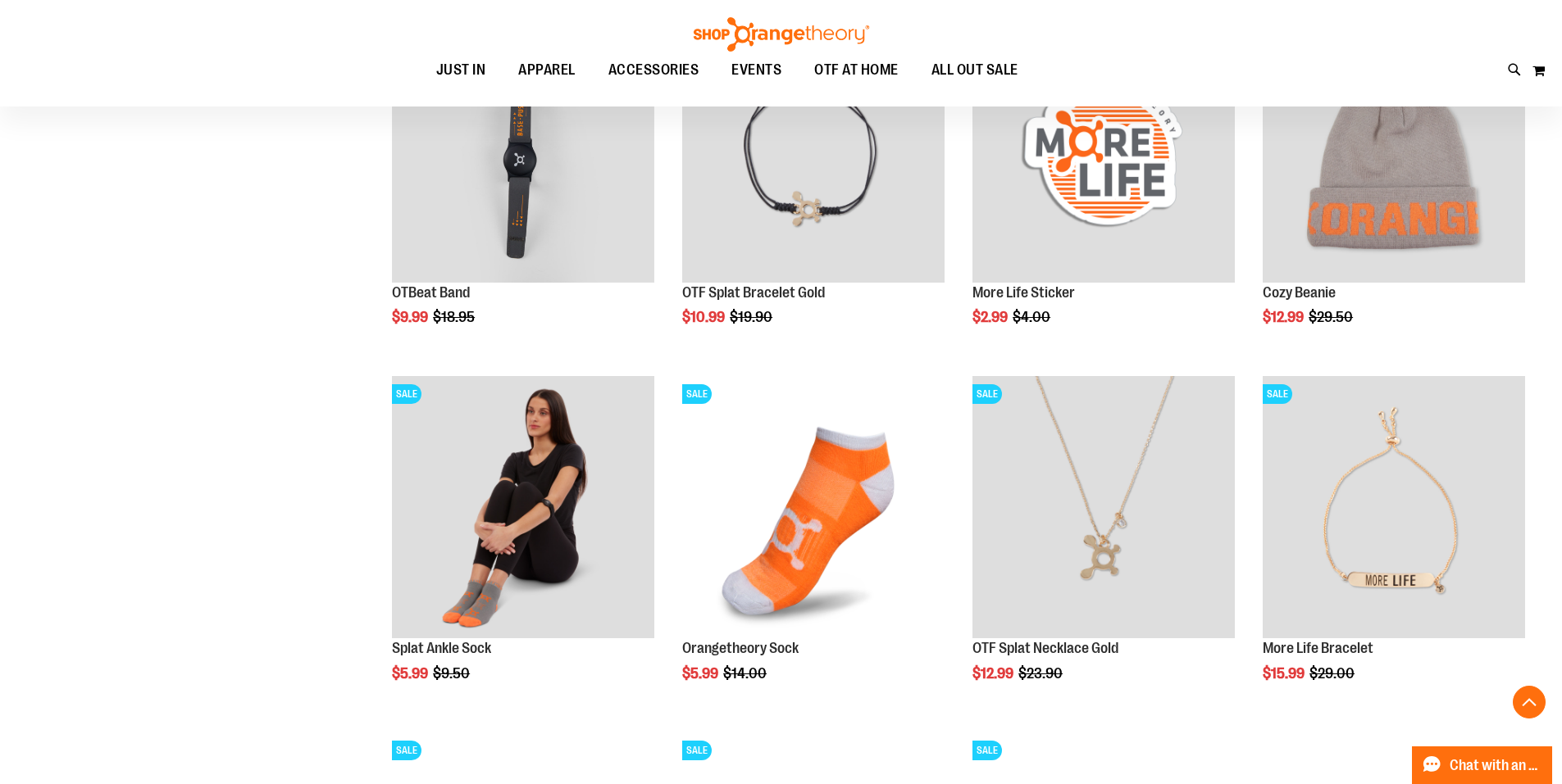
scroll to position [1013, 0]
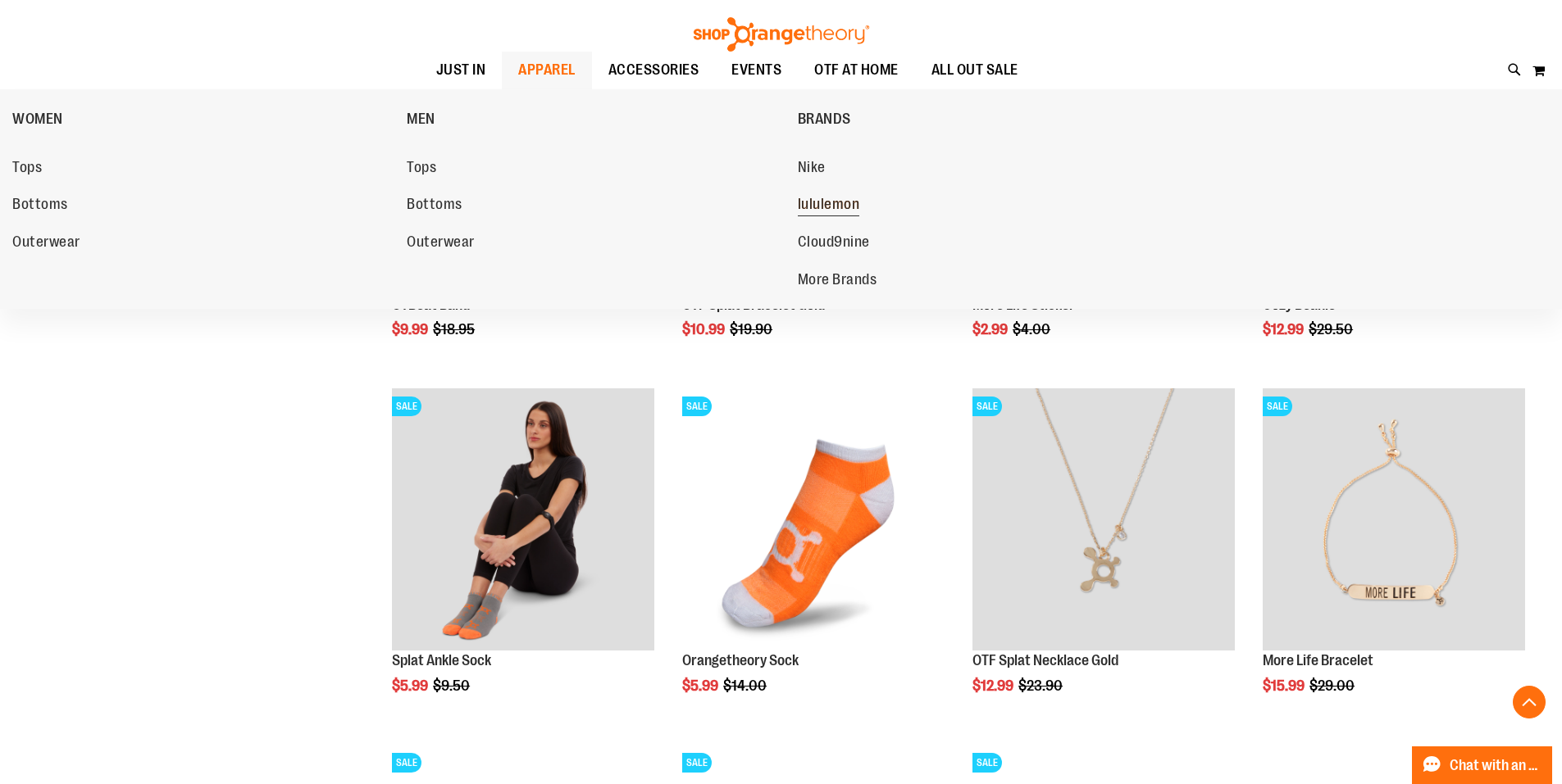
click at [823, 205] on span "lululemon" at bounding box center [828, 205] width 62 height 21
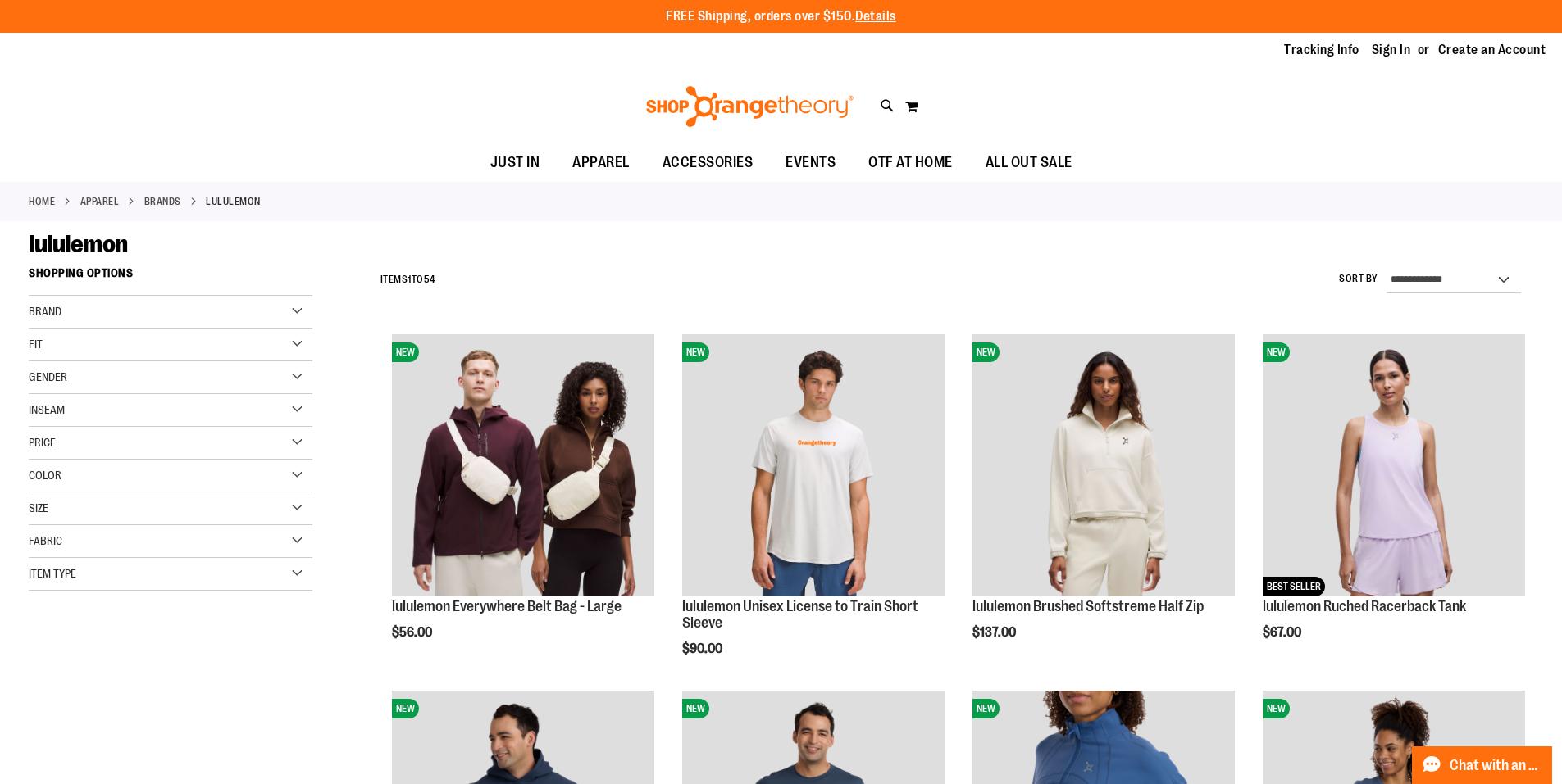
click at [300, 372] on div "Gender" at bounding box center [170, 377] width 284 height 33
click at [41, 412] on link "Men 6 items" at bounding box center [160, 410] width 272 height 17
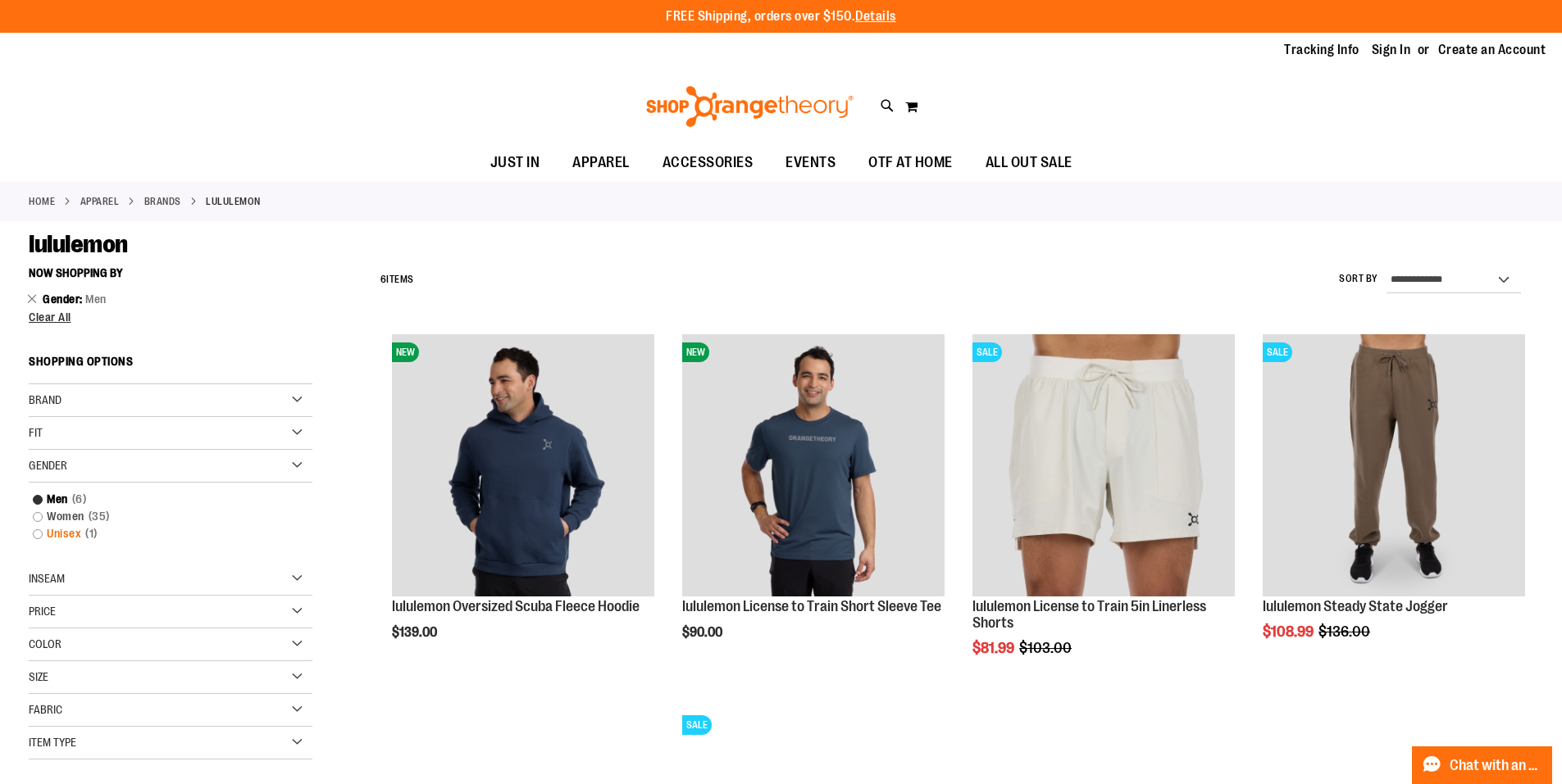
click at [35, 531] on link "Unisex 1 item" at bounding box center [160, 533] width 272 height 17
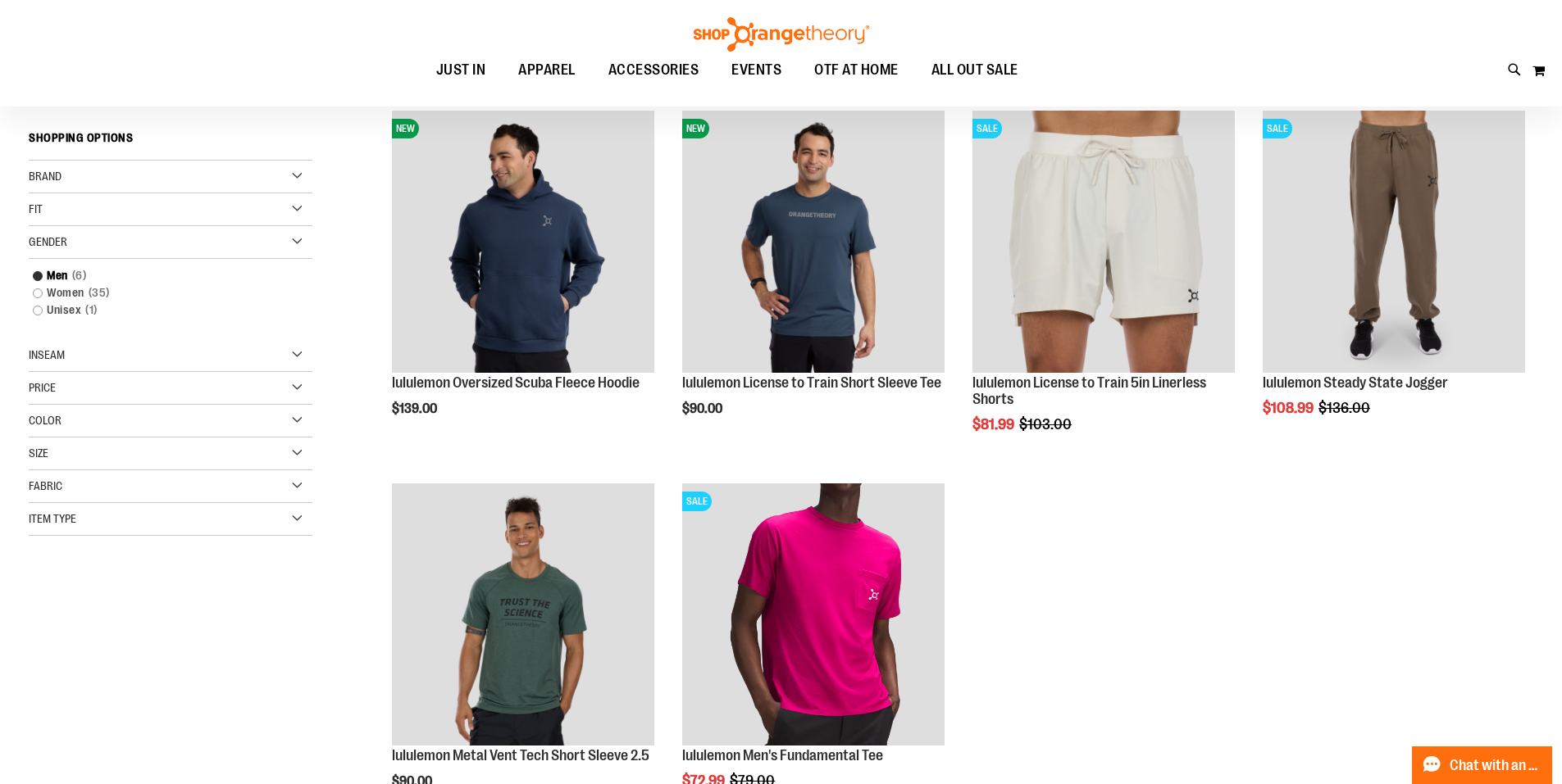
scroll to position [40, 0]
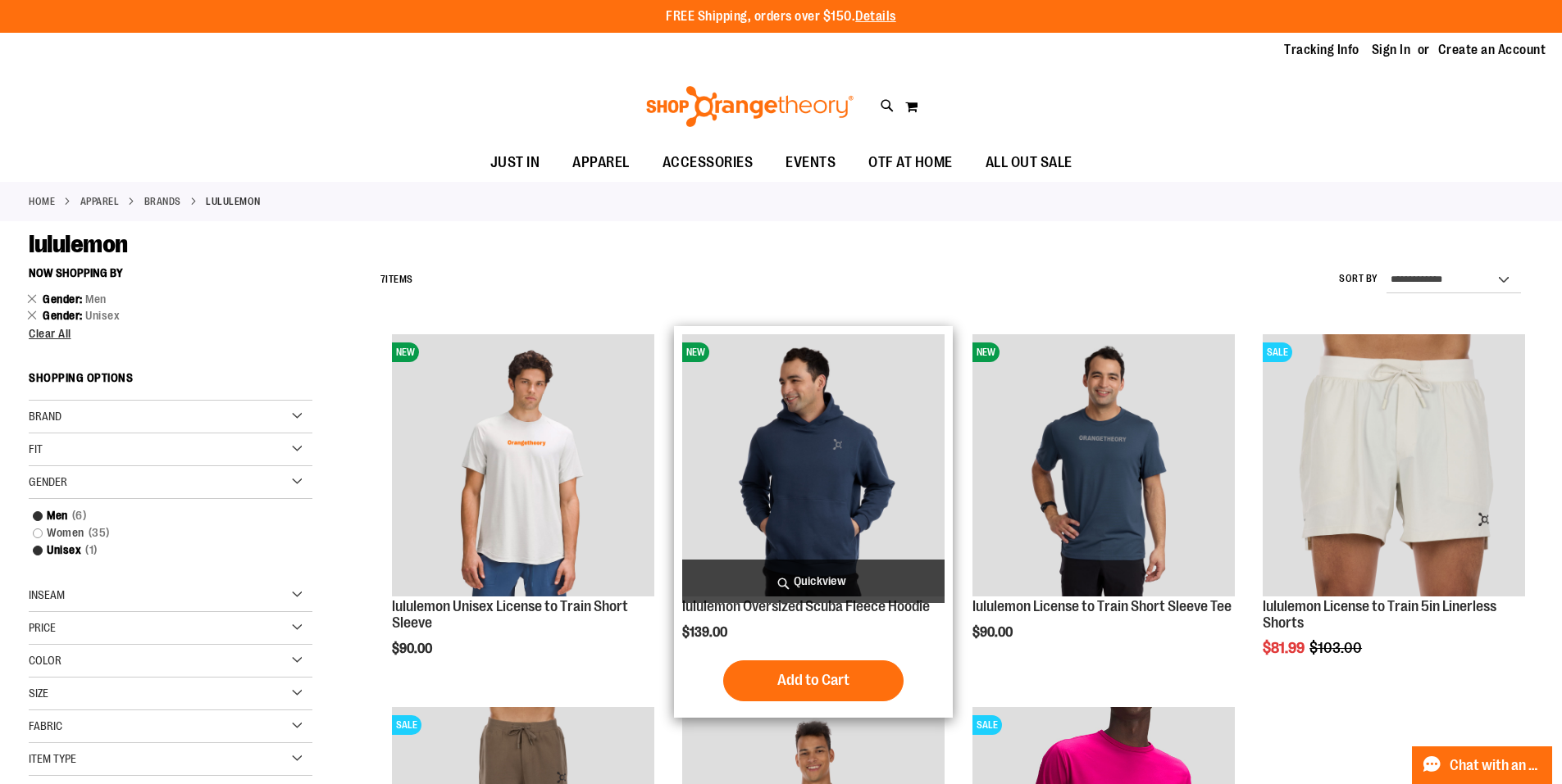
click at [842, 453] on img "product" at bounding box center [813, 466] width 263 height 263
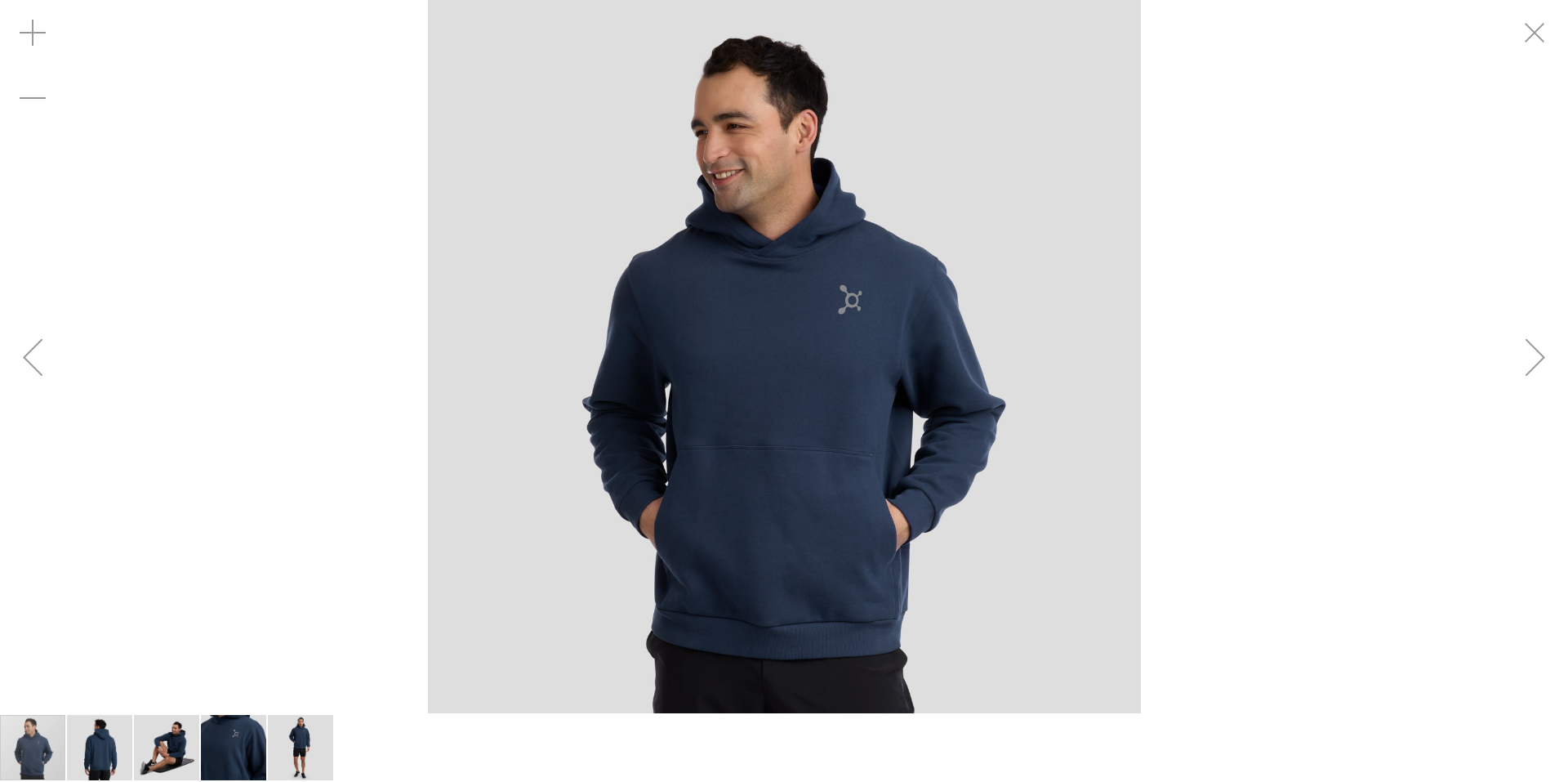
click at [241, 730] on img "image 4 of 5" at bounding box center [233, 748] width 65 height 65
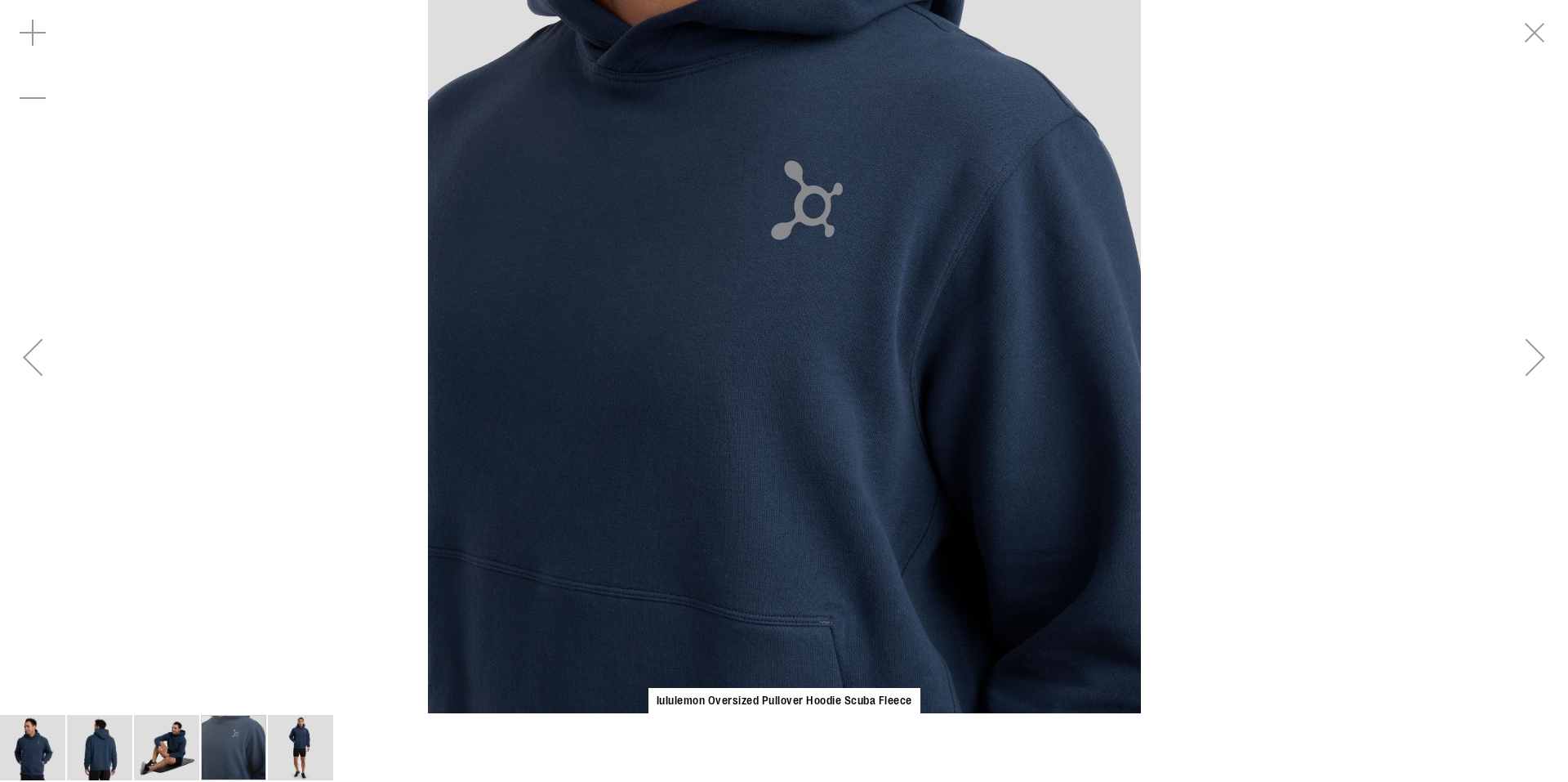
click at [165, 746] on img "image 3 of 5" at bounding box center [166, 748] width 65 height 65
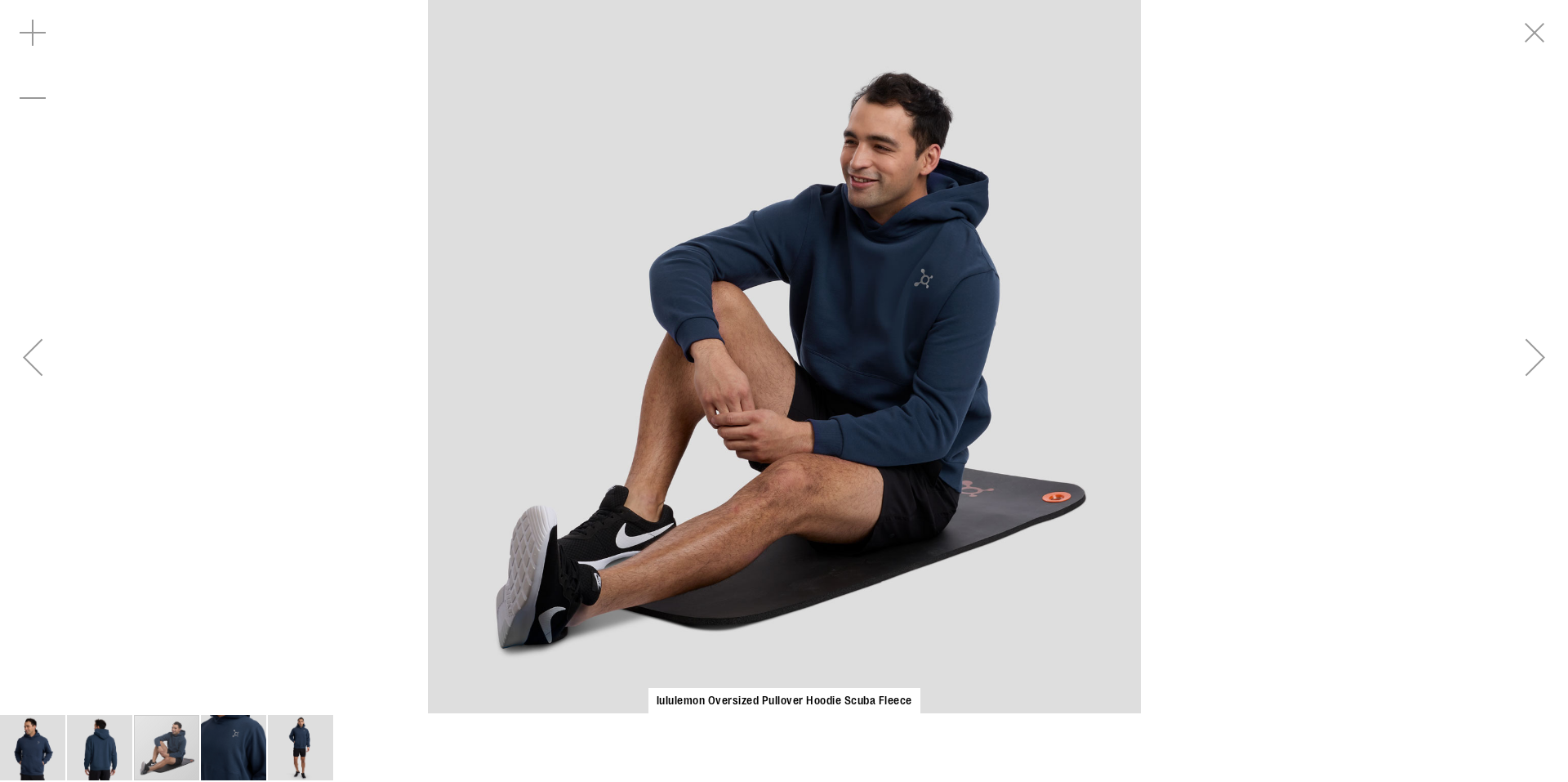
click at [108, 742] on img "image 2 of 5" at bounding box center [99, 748] width 65 height 65
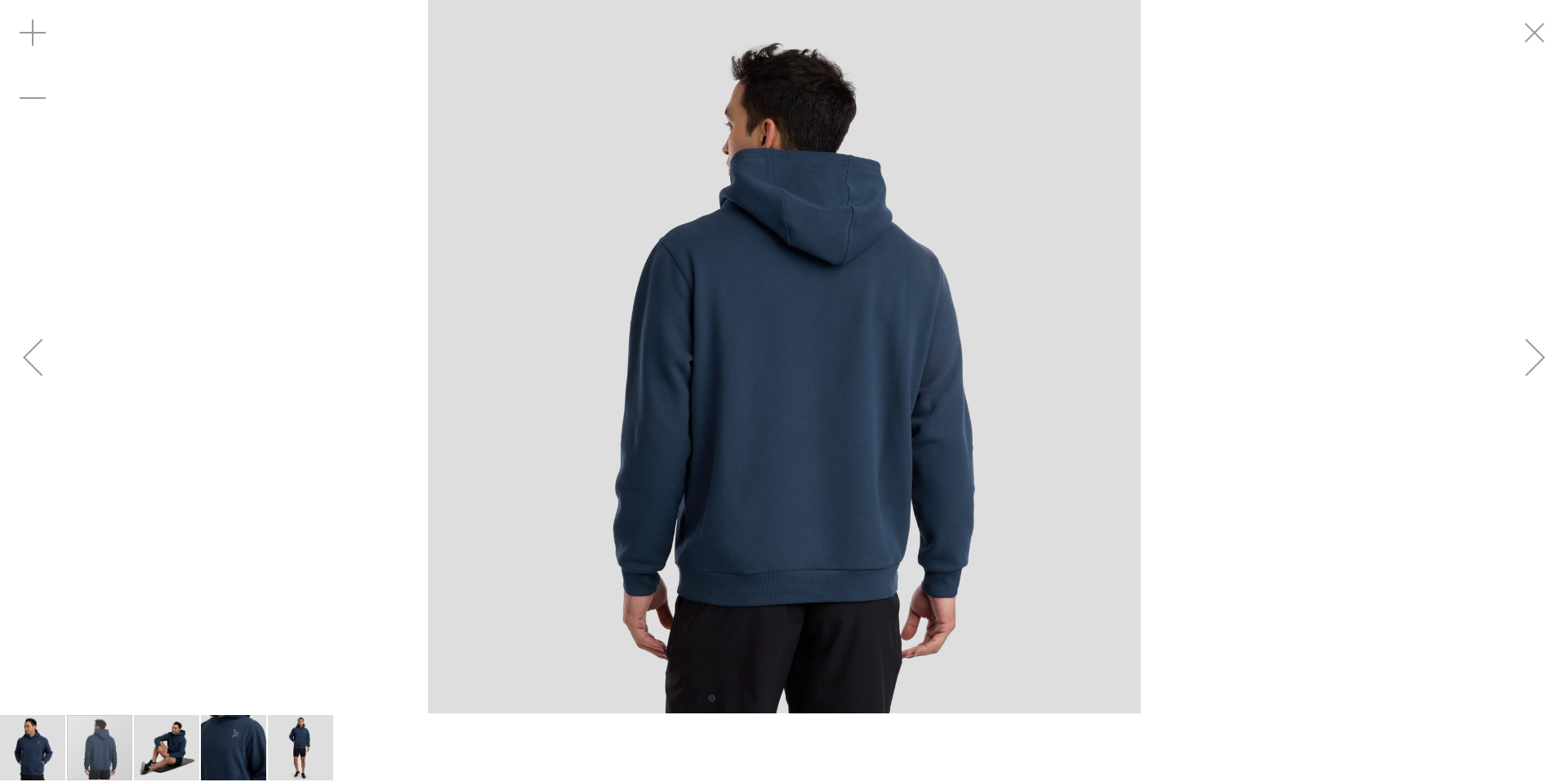
click at [40, 739] on img "image 1 of 5" at bounding box center [32, 748] width 65 height 65
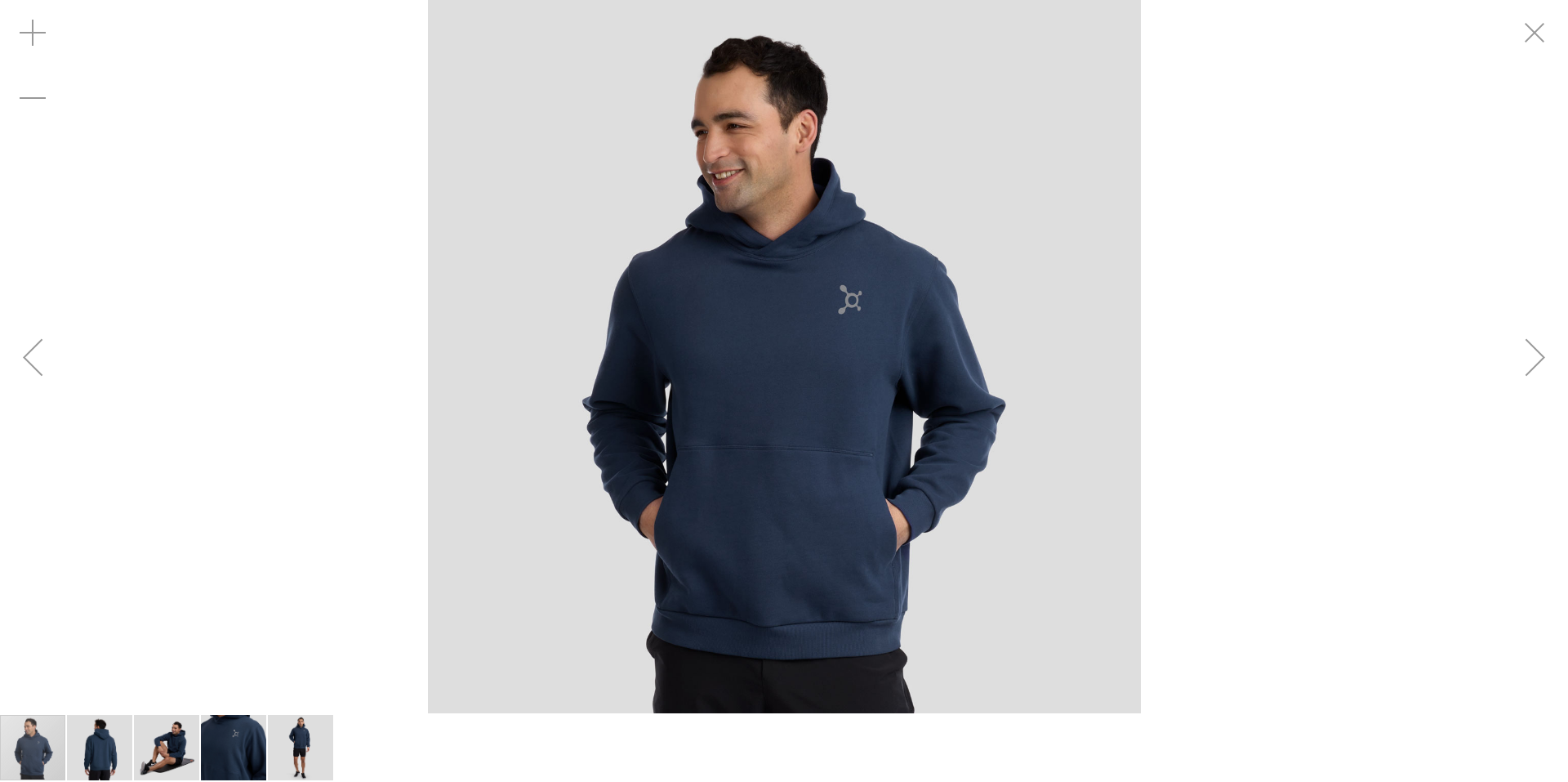
click at [306, 727] on img "image 5 of 5" at bounding box center [300, 748] width 65 height 65
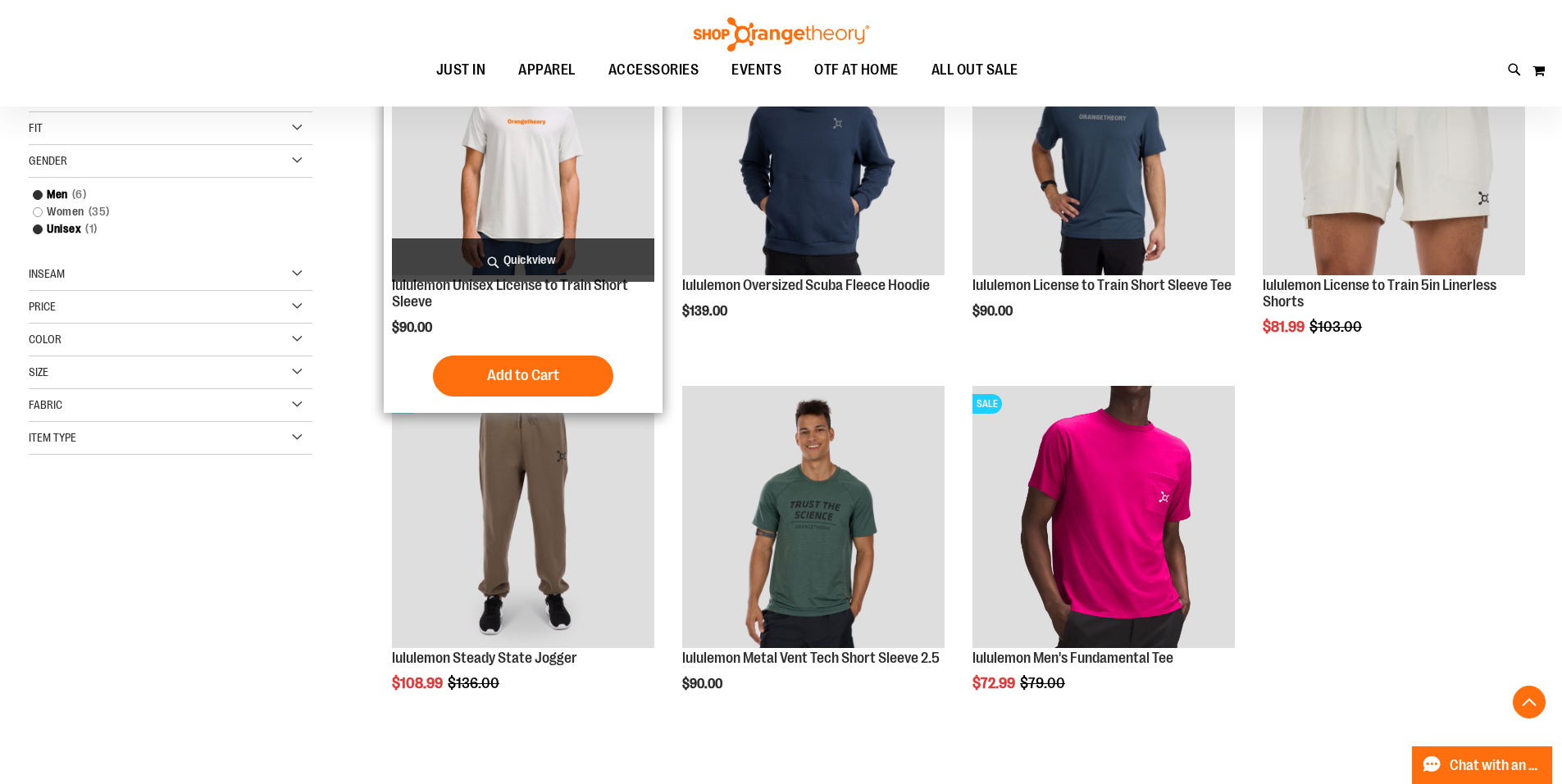
scroll to position [327, 0]
